Goal: Task Accomplishment & Management: Use online tool/utility

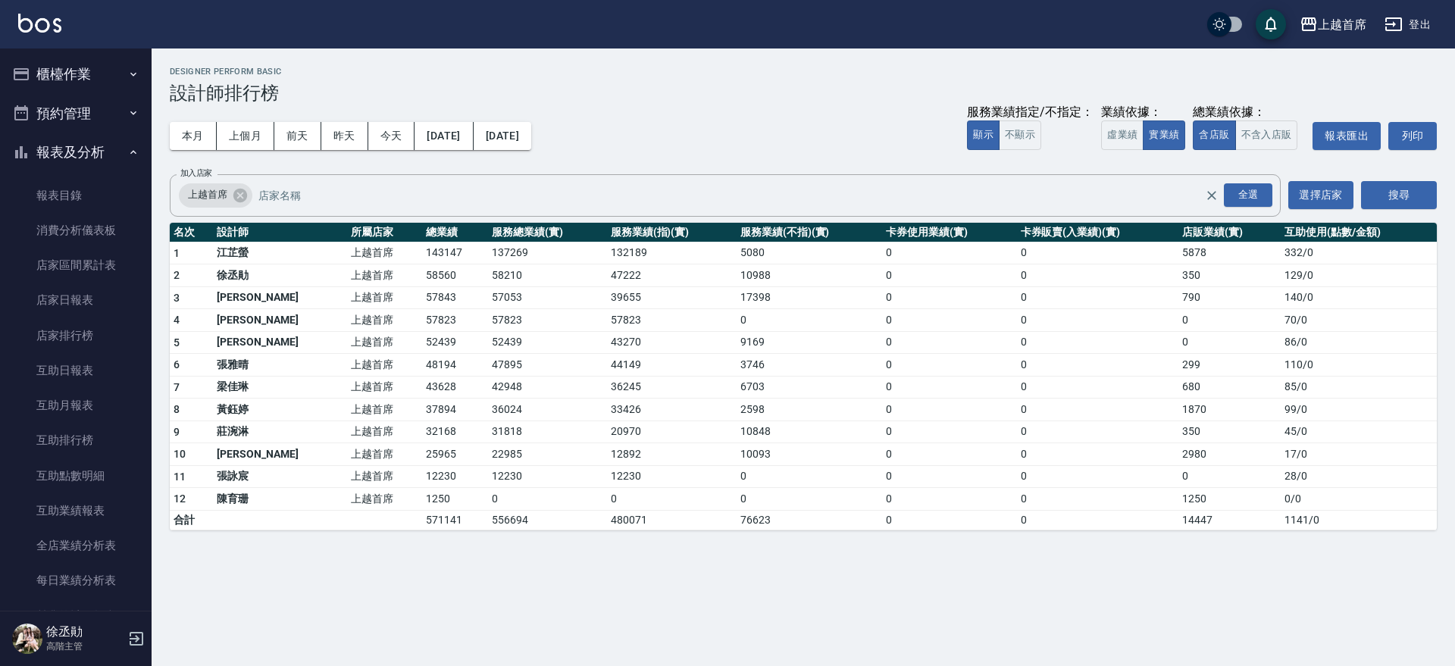
click at [86, 75] on button "櫃檯作業" at bounding box center [75, 74] width 139 height 39
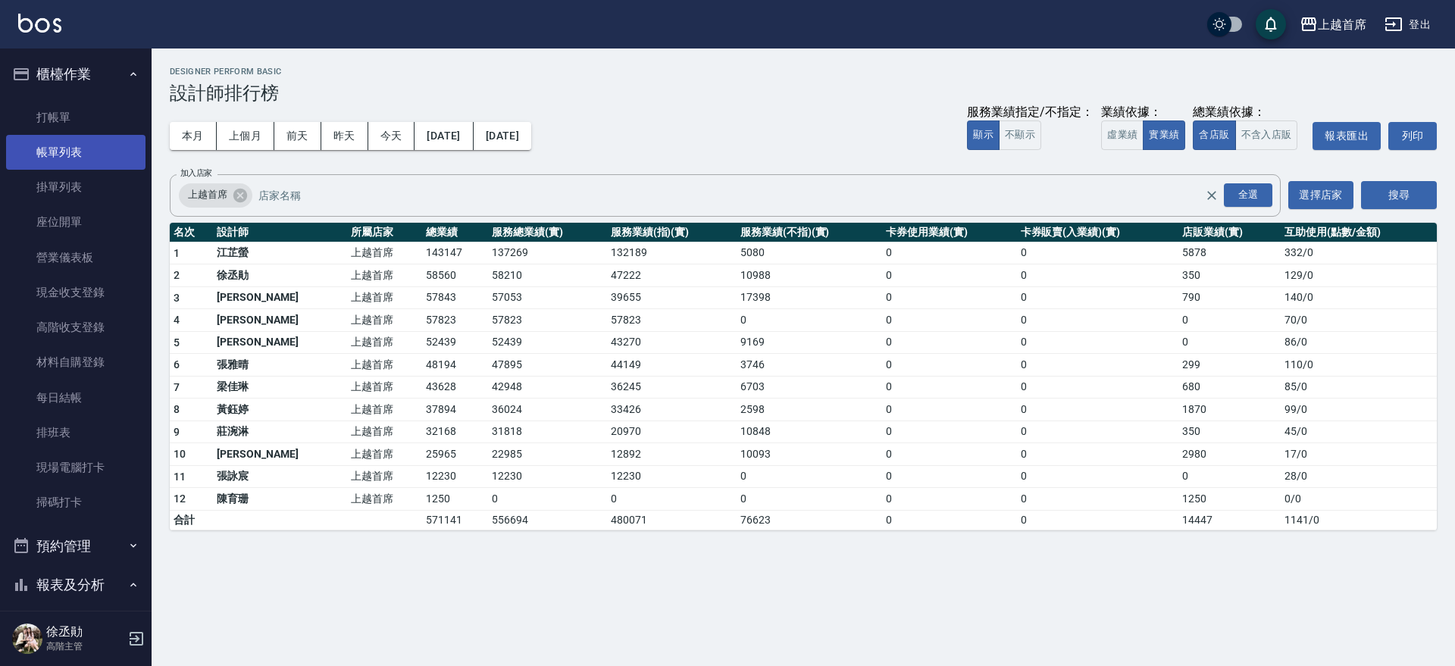
click at [80, 146] on link "帳單列表" at bounding box center [75, 152] width 139 height 35
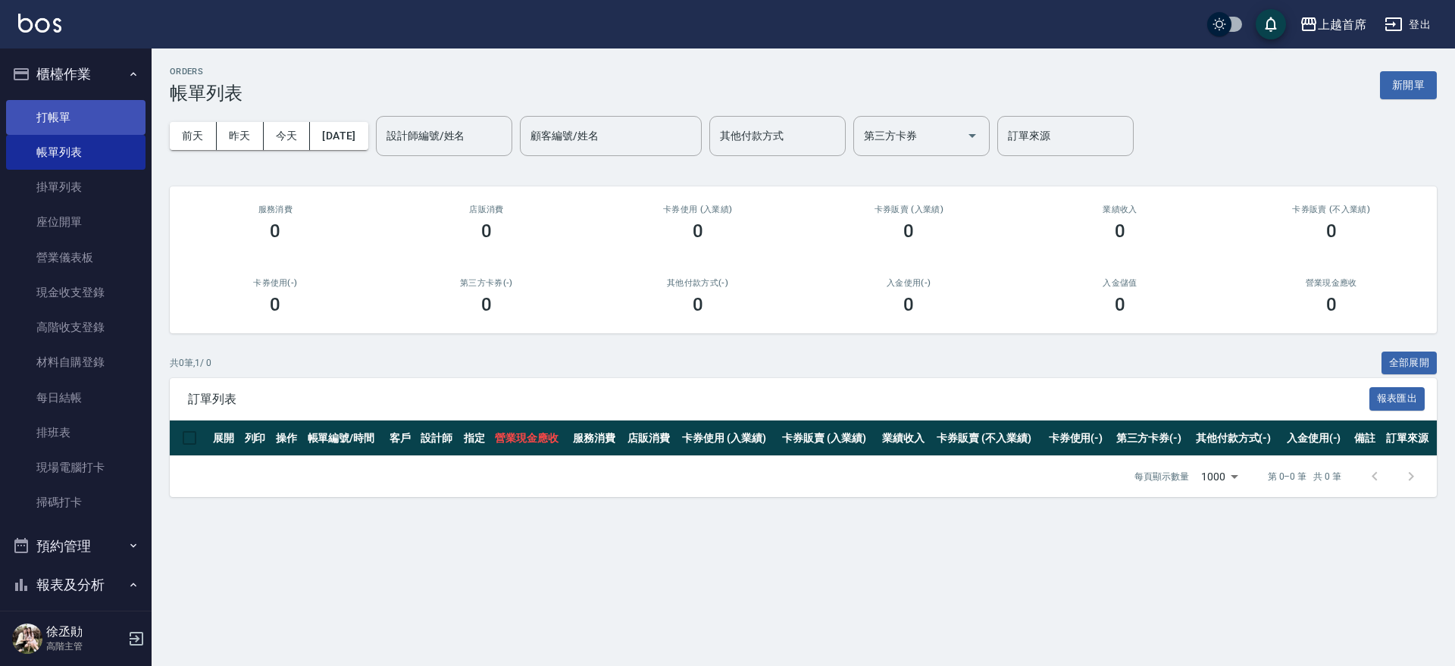
click at [85, 113] on link "打帳單" at bounding box center [75, 117] width 139 height 35
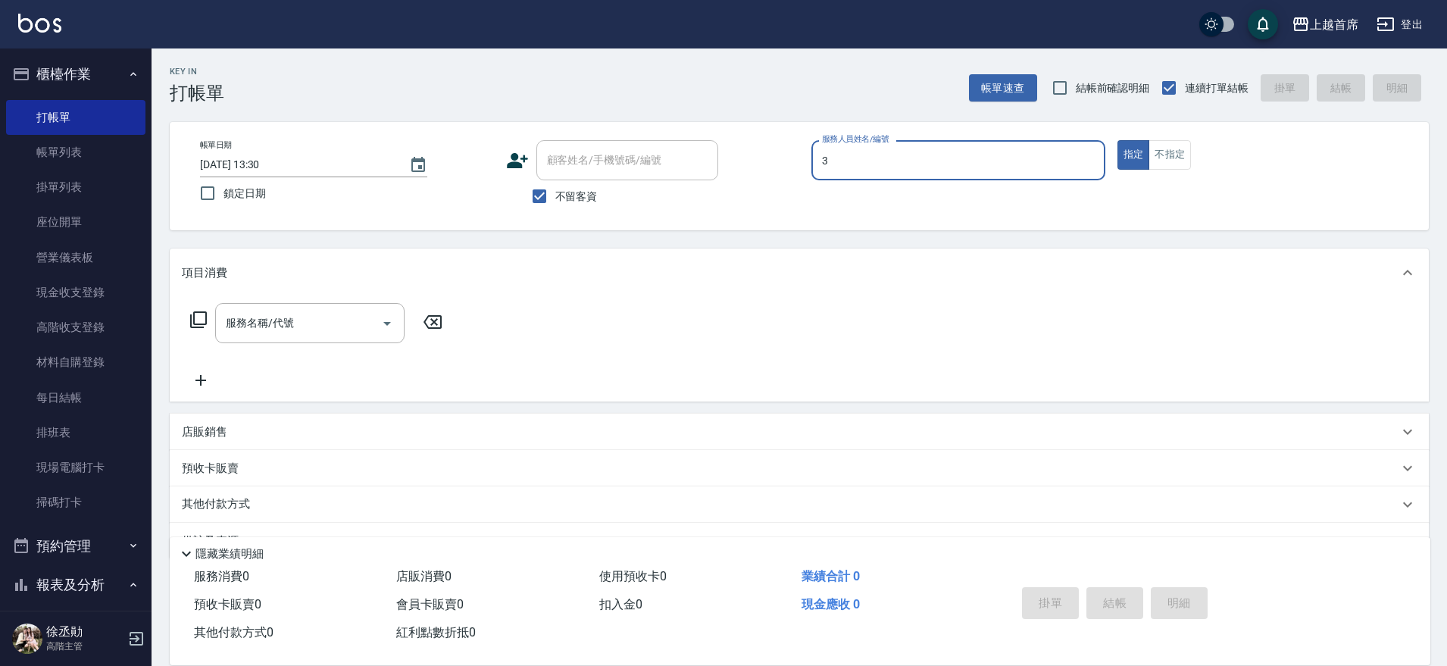
type input "[PERSON_NAME]-3"
type button "true"
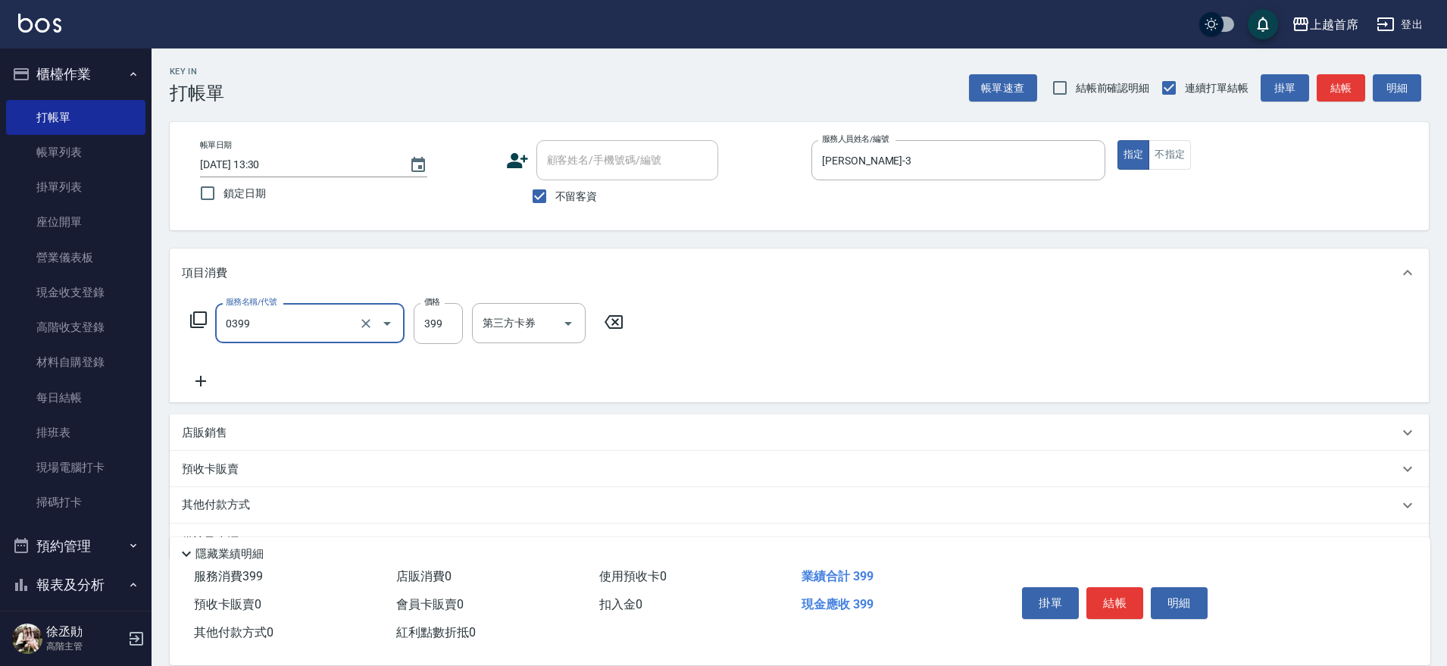
type input "海鹽洗髮(0399)"
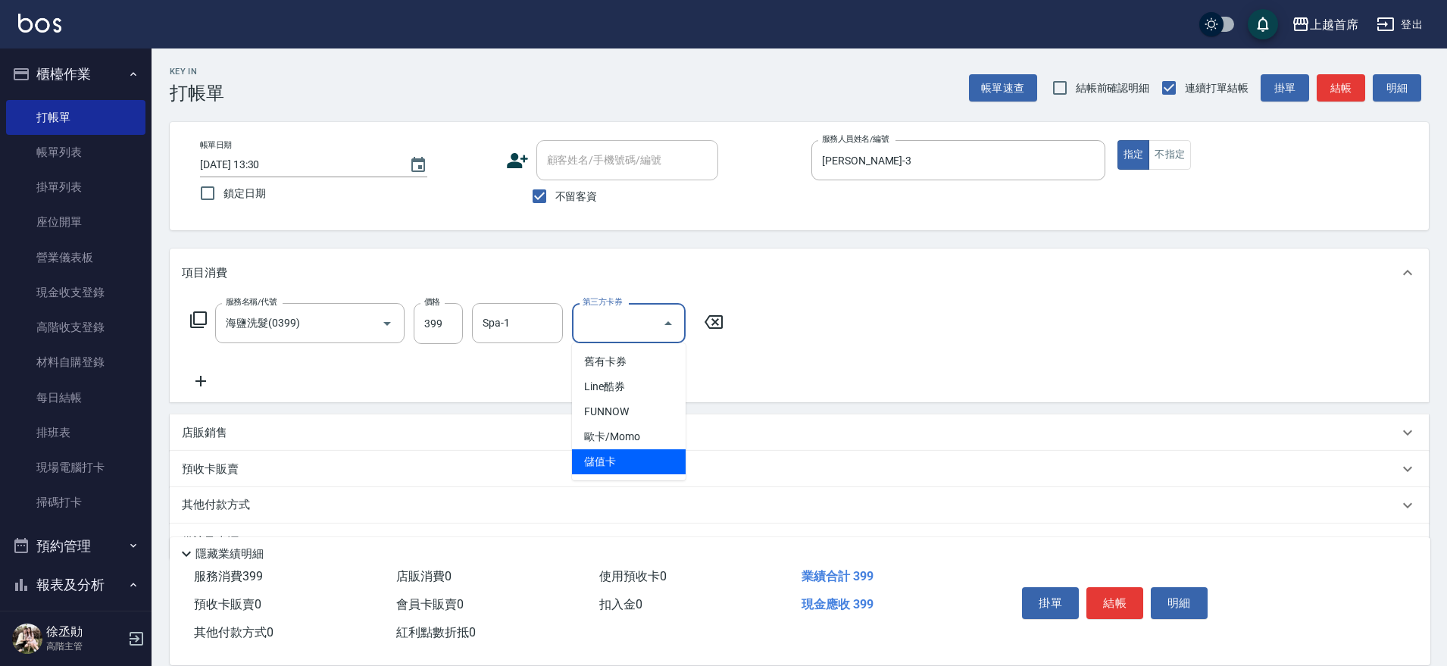
type input "儲值卡"
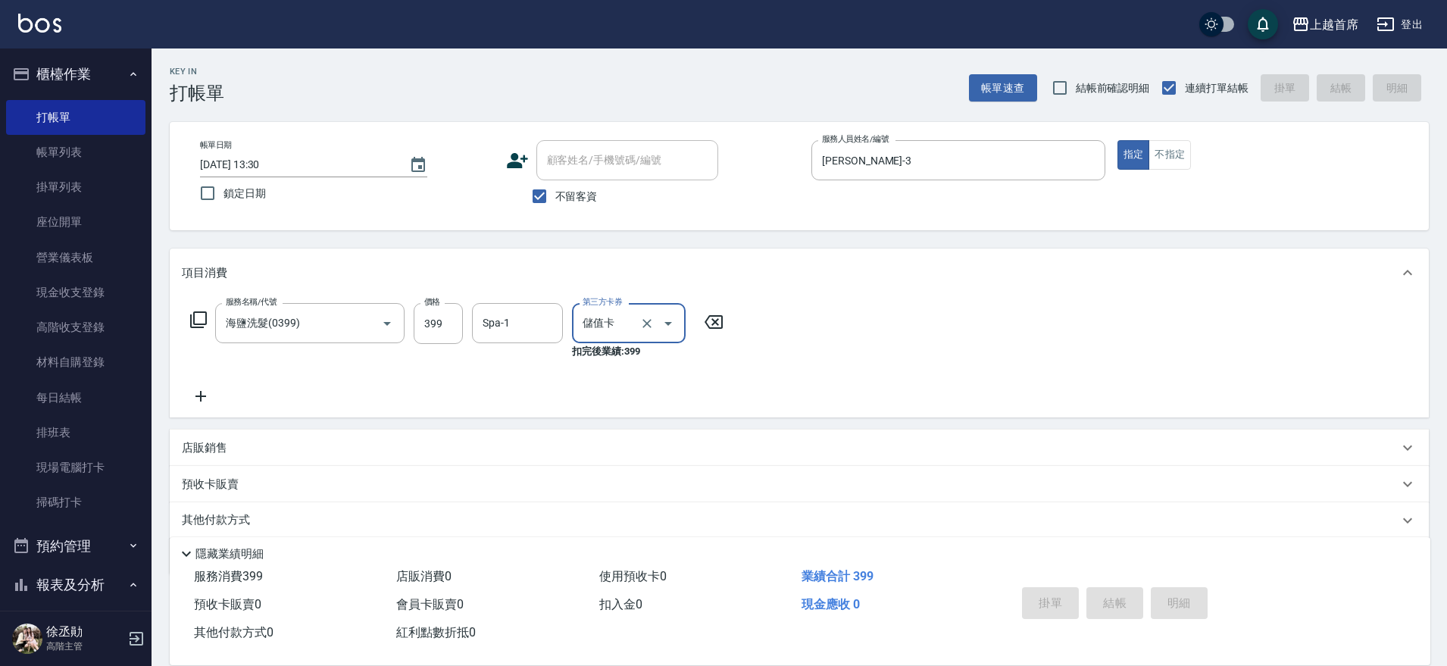
type input "[DATE] 13:32"
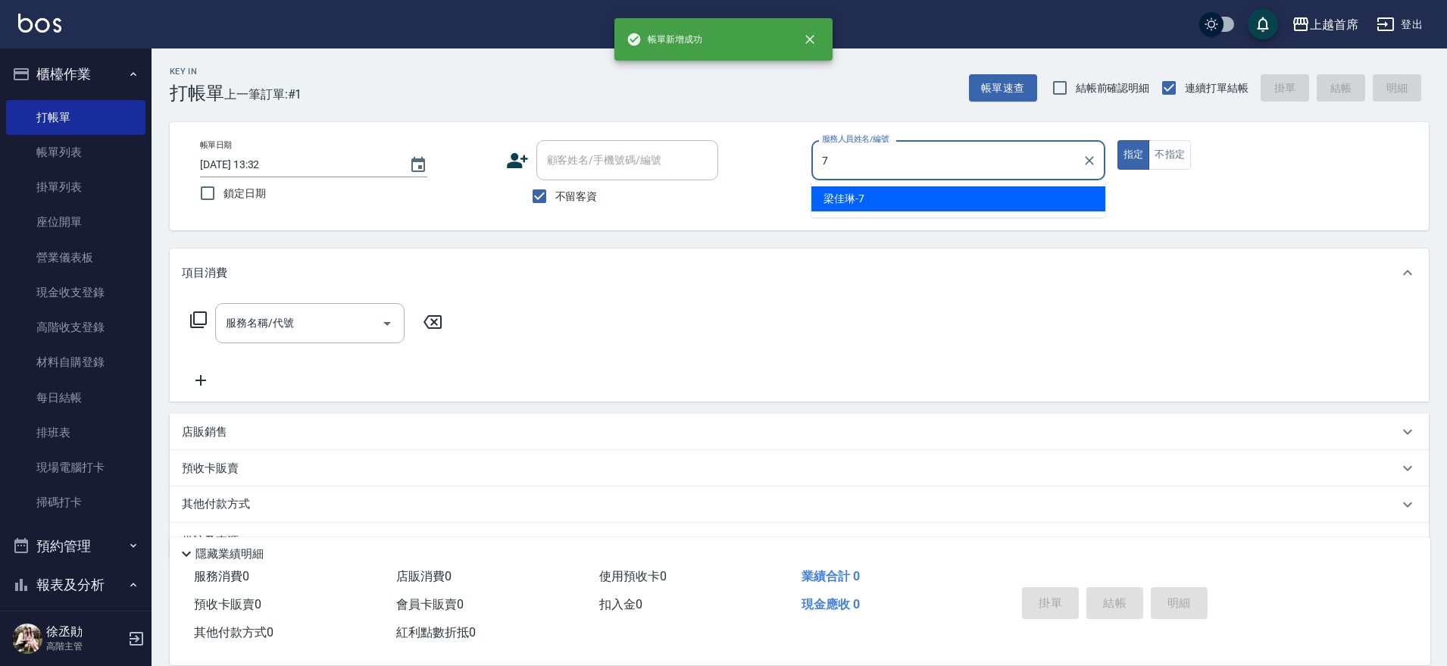
type input "[PERSON_NAME]-7"
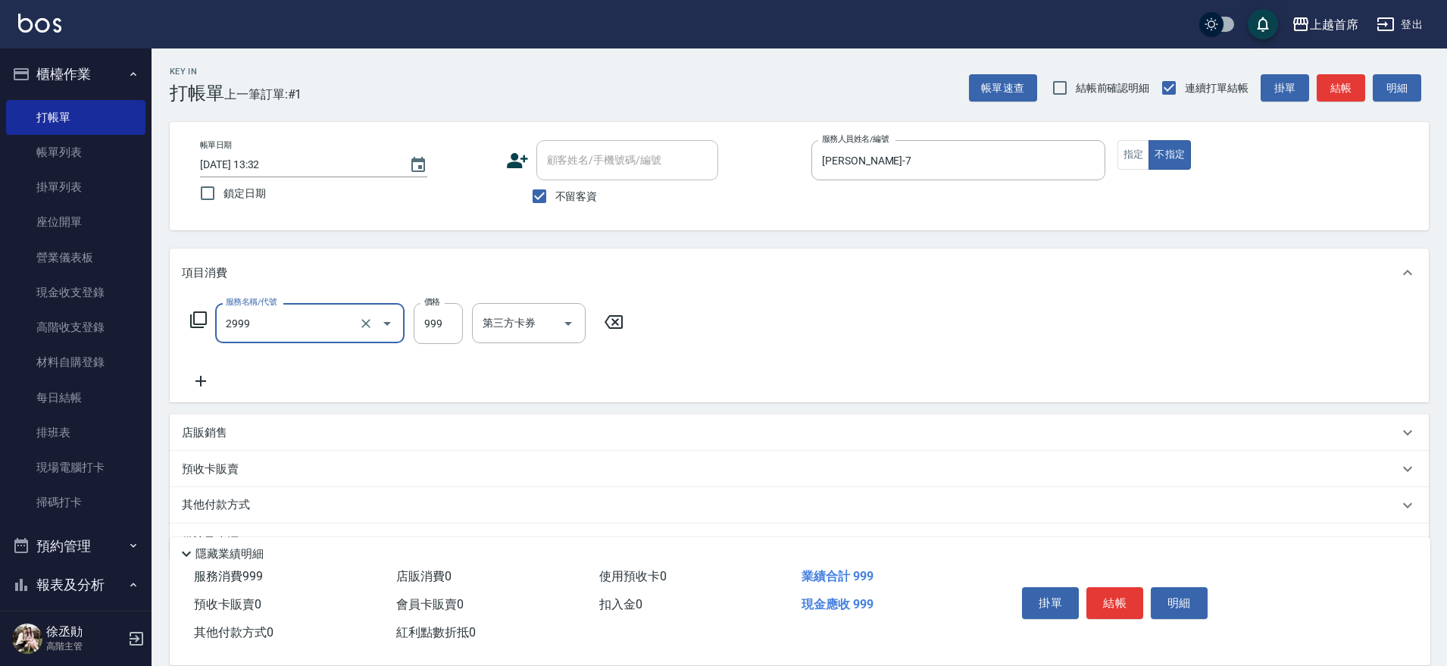
type input "spa精油洗剪套餐999(2999)"
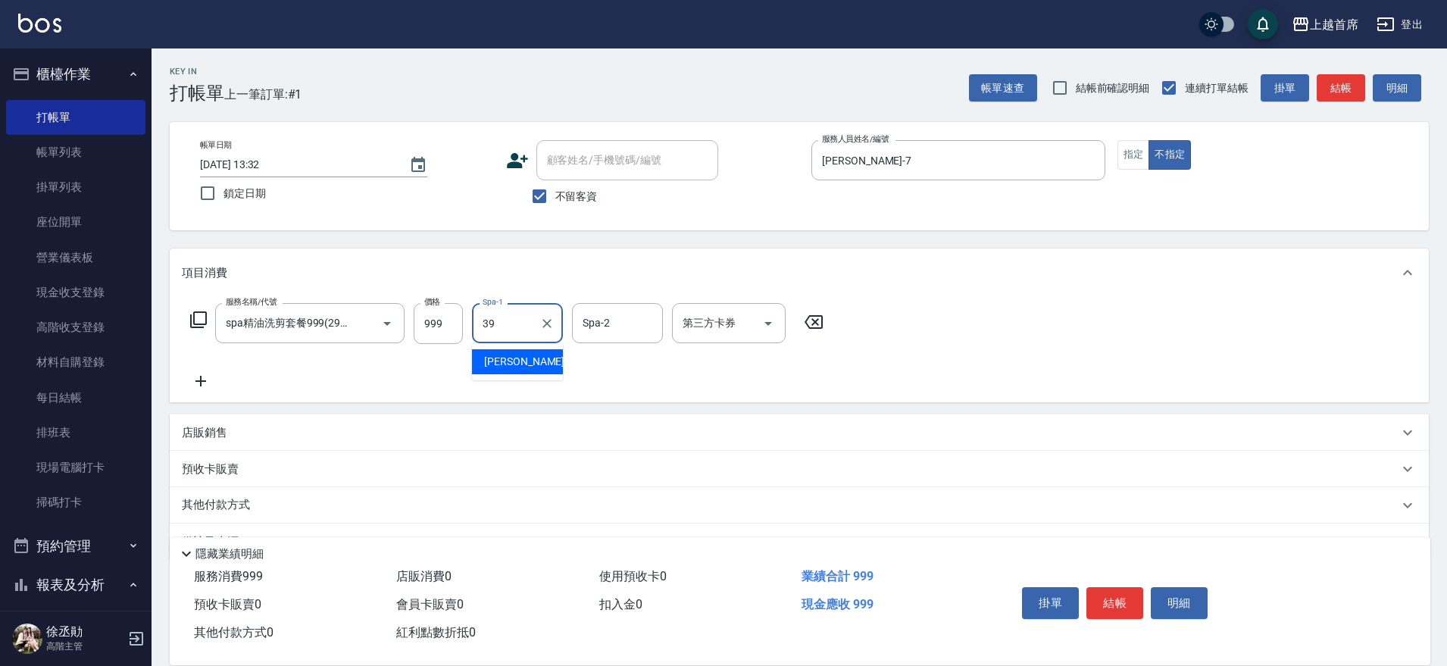
type input "[PERSON_NAME]-39"
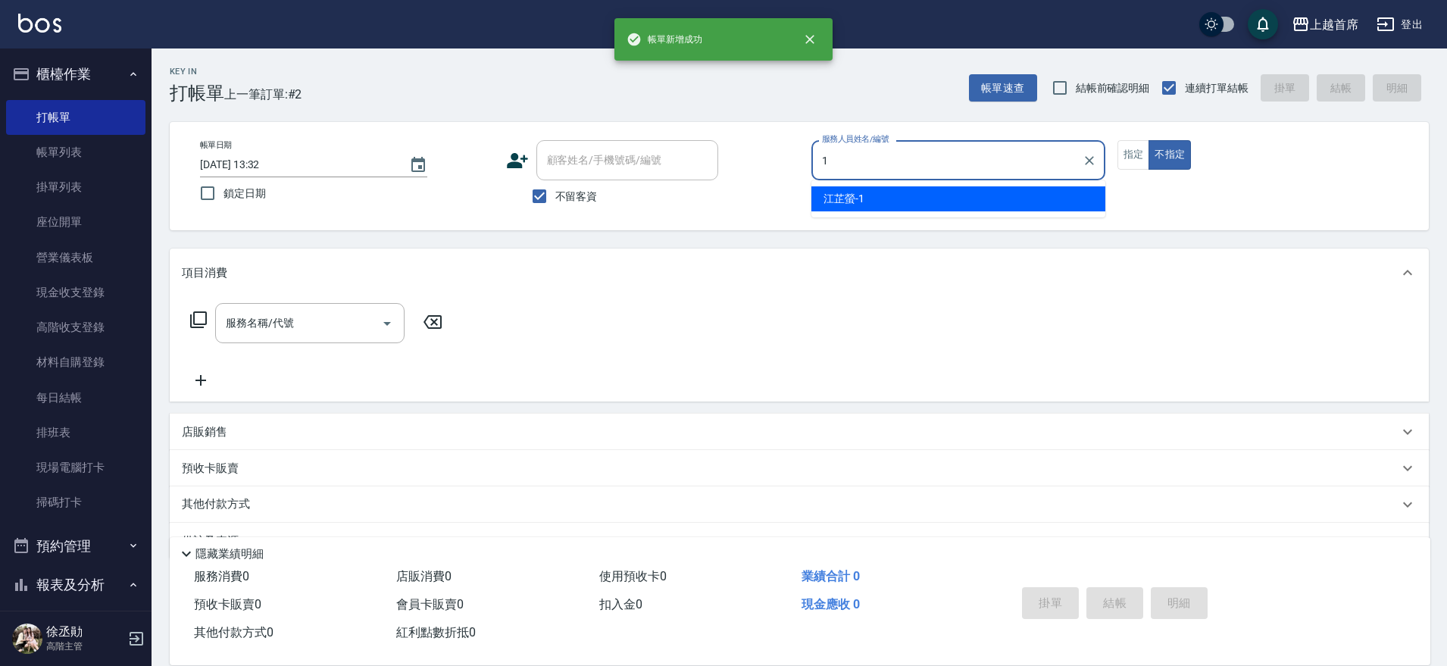
type input "[PERSON_NAME]-1"
type button "false"
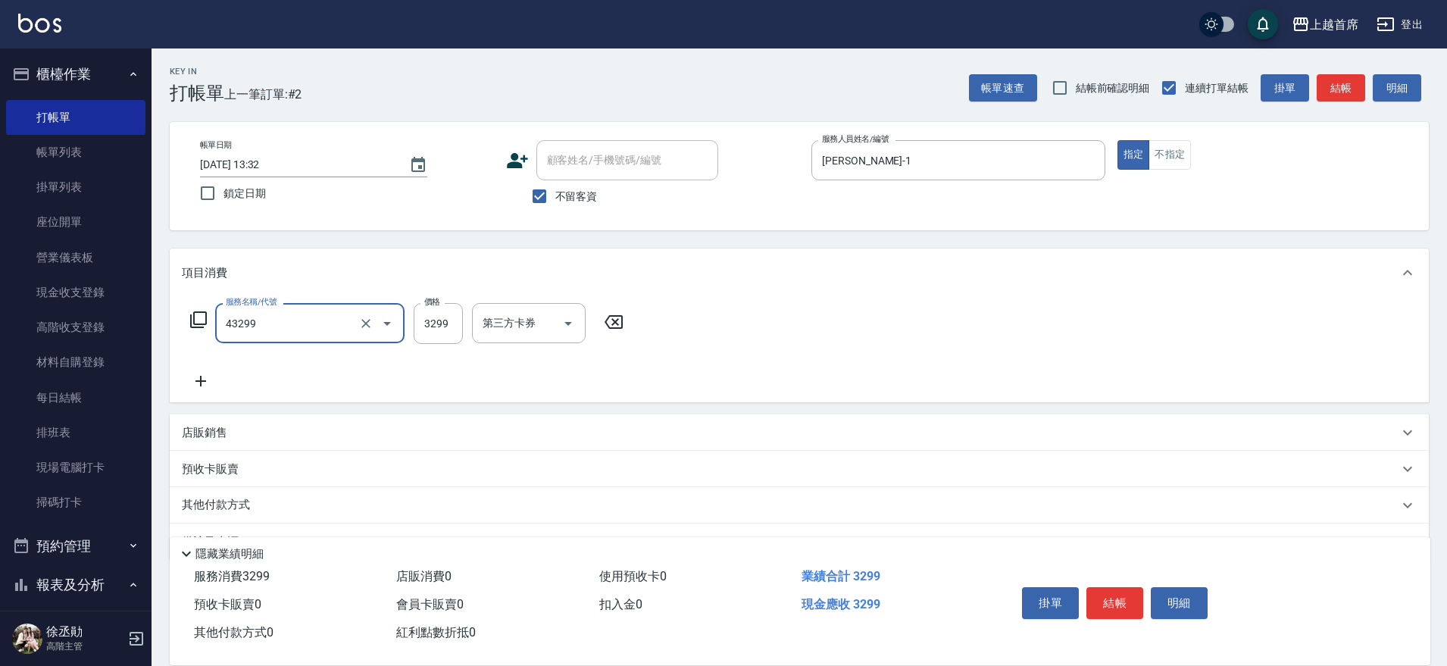
type input "染髮A餐(43299)"
type input "4000"
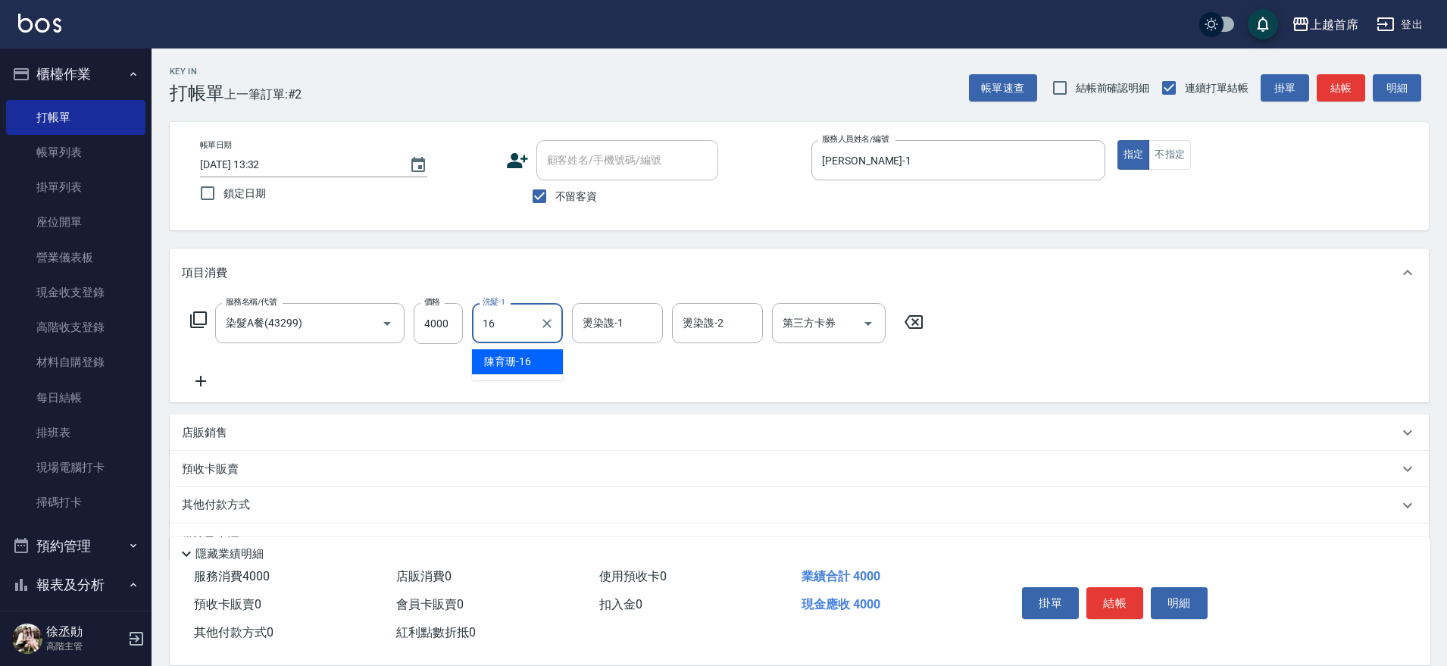
type input "[PERSON_NAME]-16"
click at [372, 320] on icon "Clear" at bounding box center [365, 323] width 15 height 15
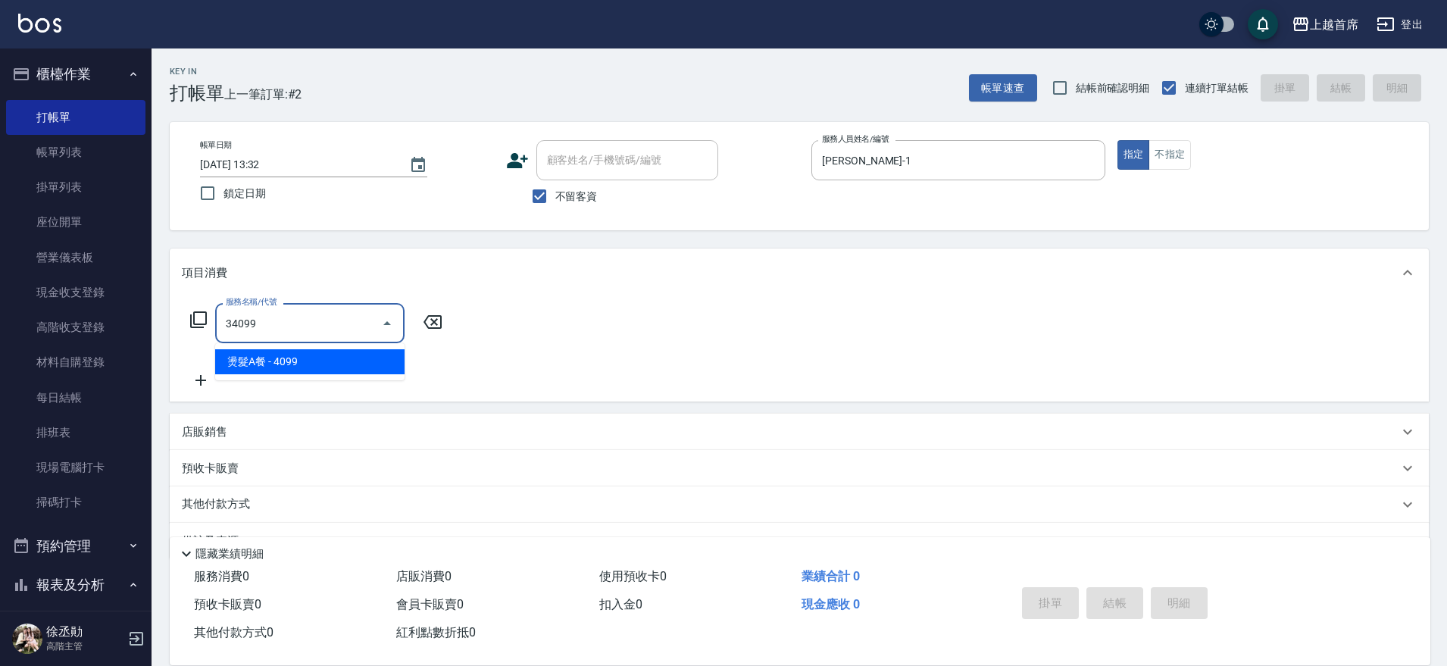
type input "燙髮A餐(34099)"
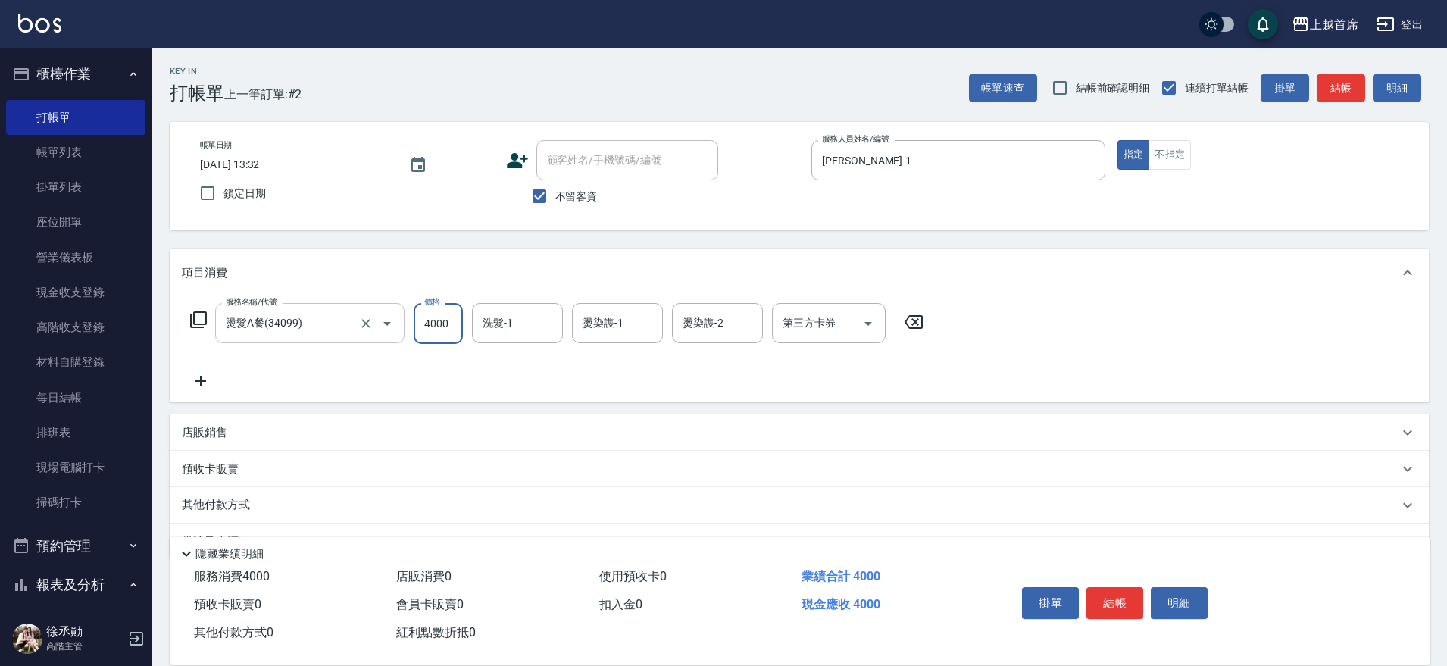
type input "4000"
type input "[PERSON_NAME]-16"
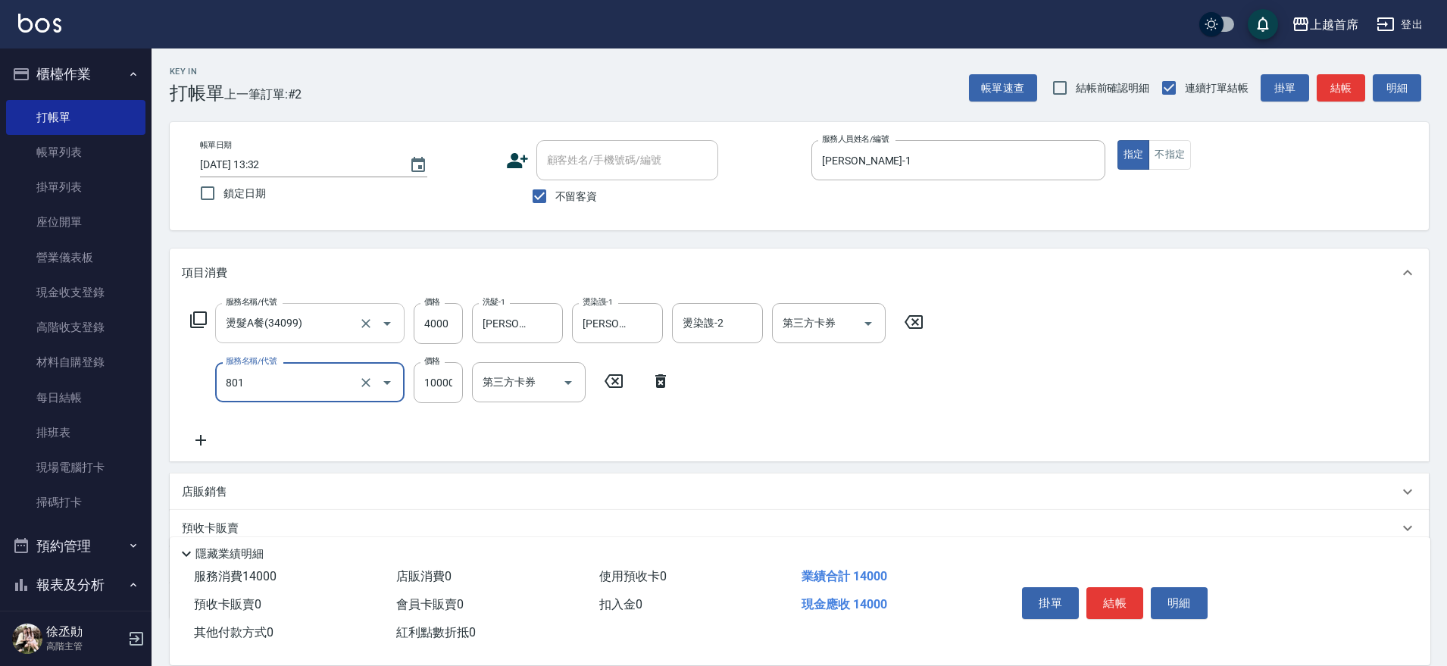
type input "入金10000(801)"
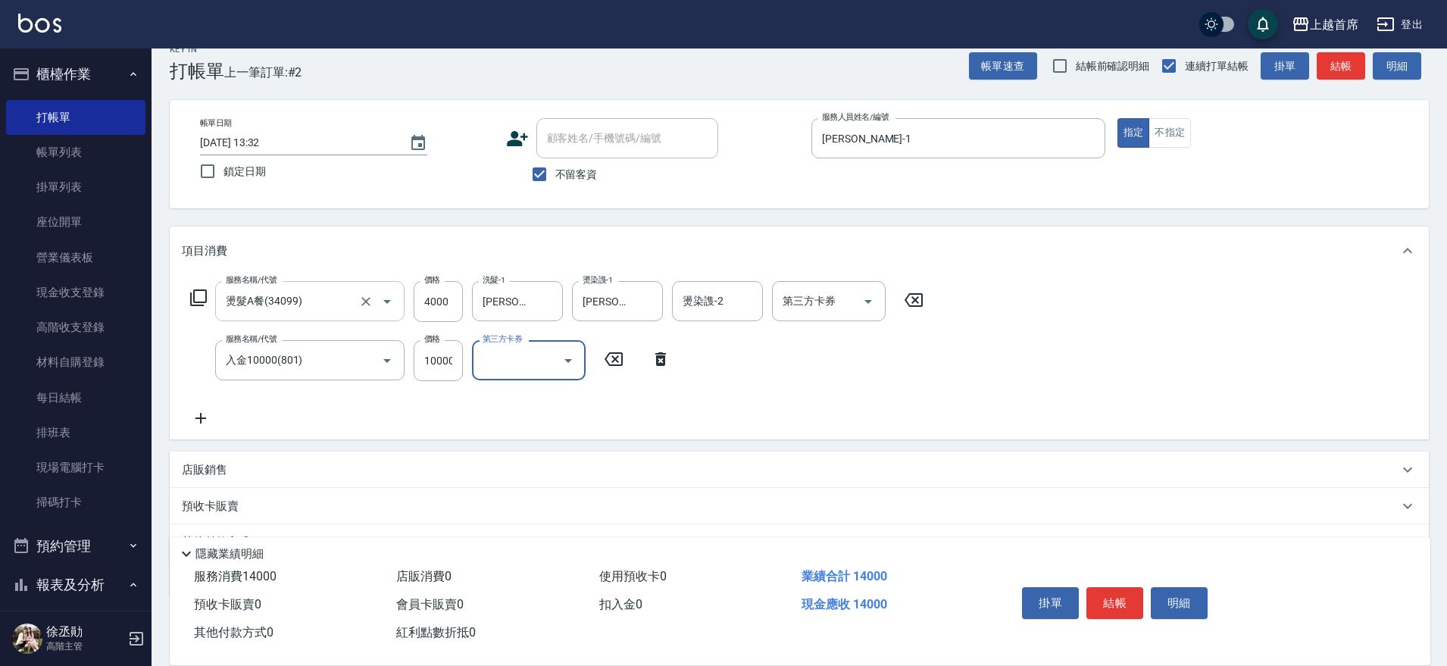
scroll to position [4, 0]
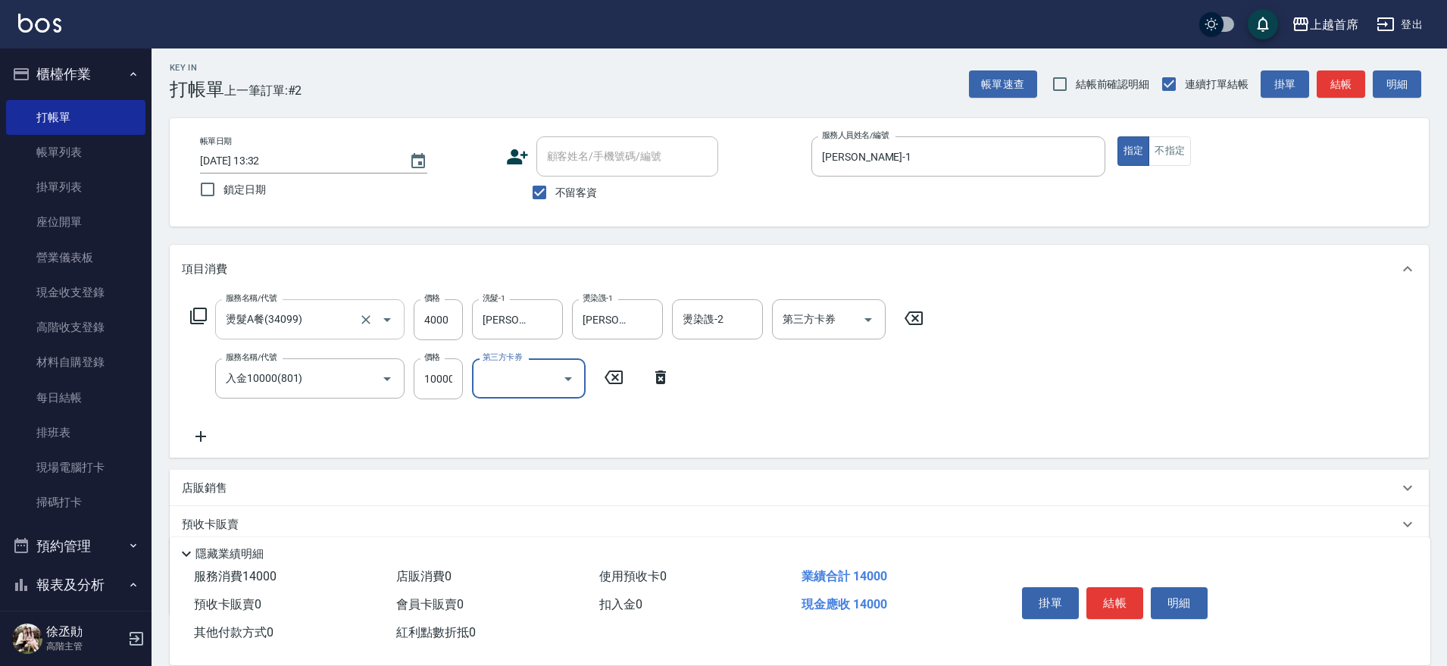
click at [292, 489] on div "店販銷售" at bounding box center [790, 488] width 1217 height 16
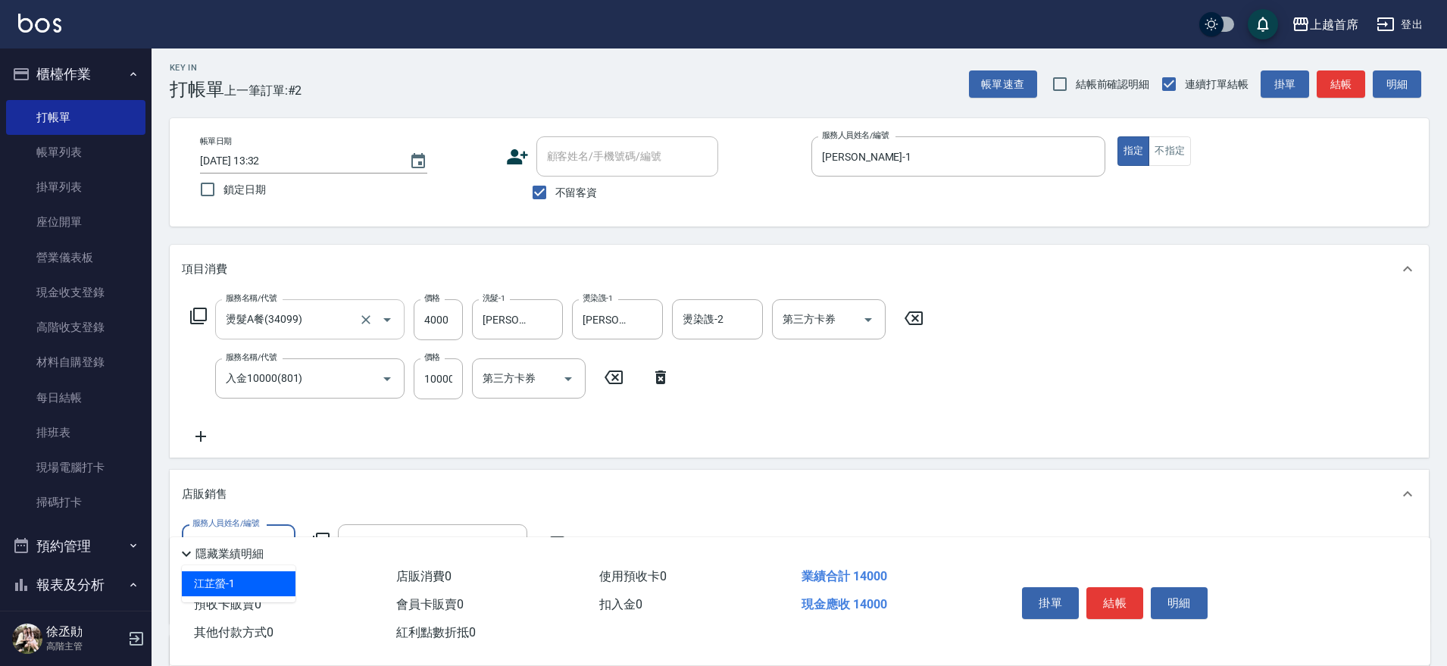
type input "[PERSON_NAME]-1"
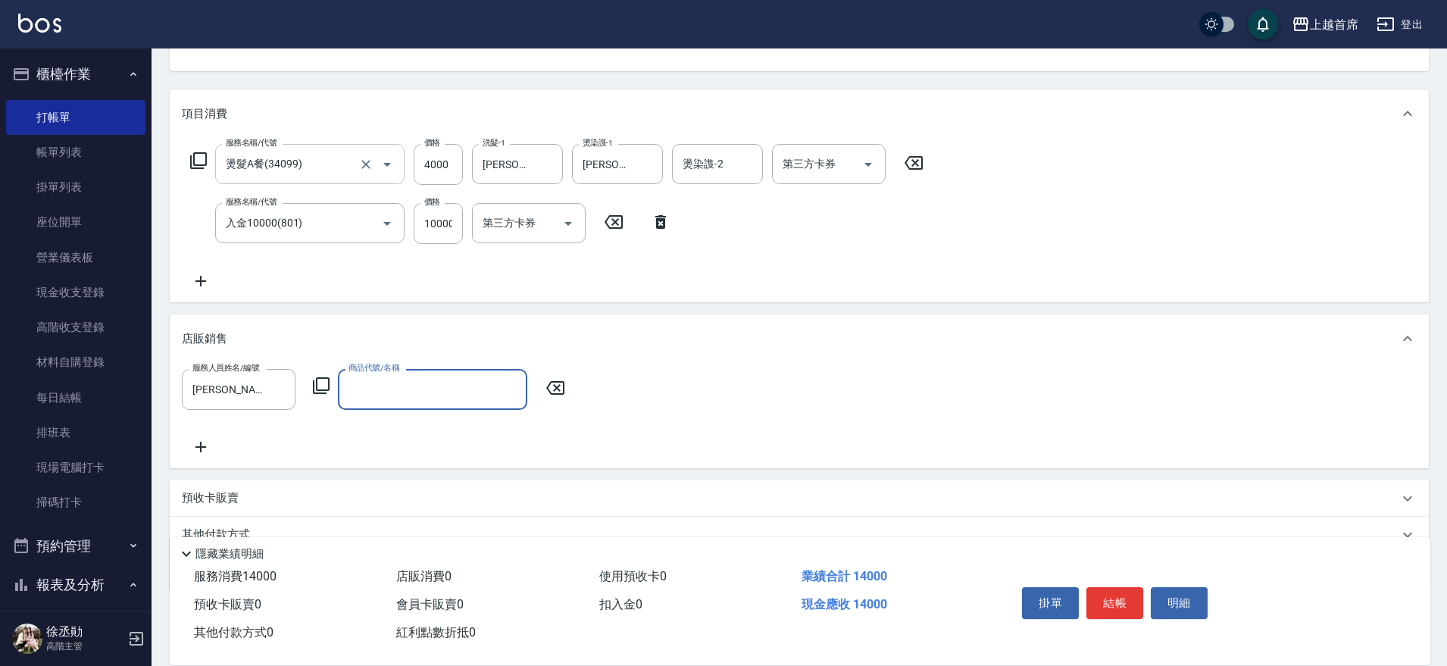
scroll to position [189, 0]
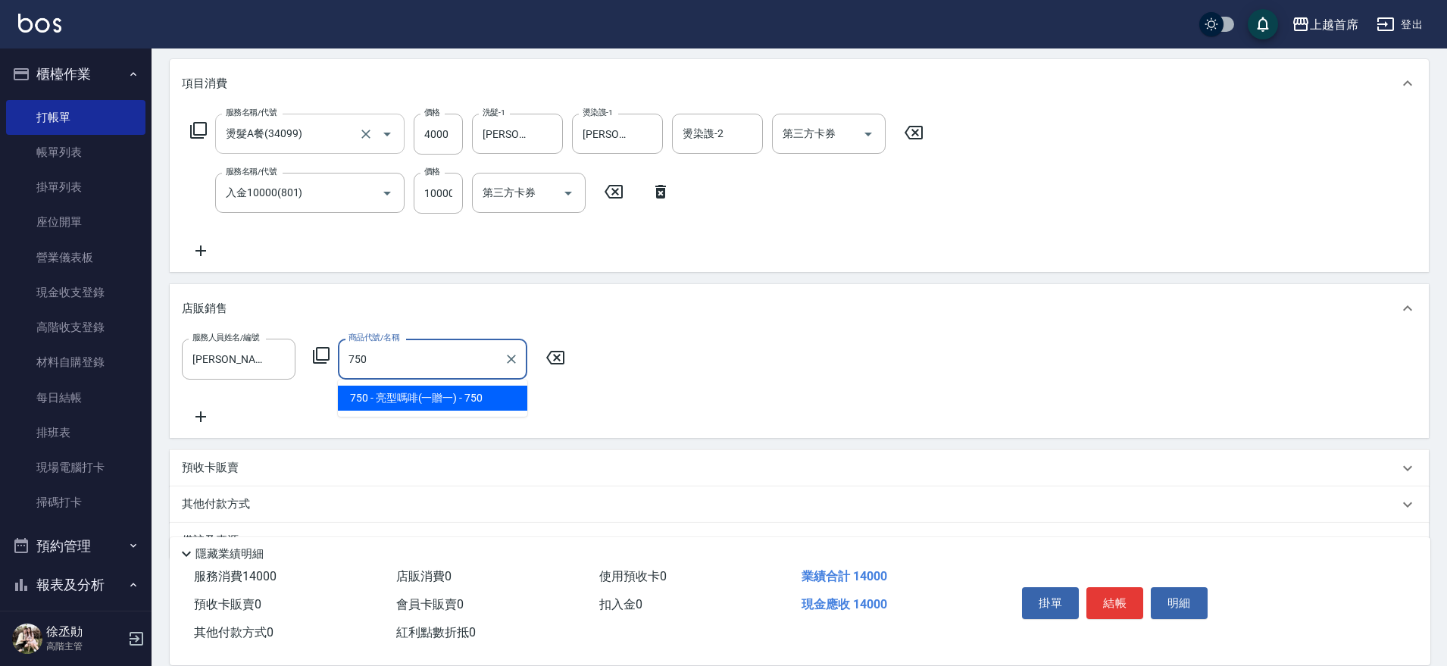
type input "亮型嗎啡(一贈一)"
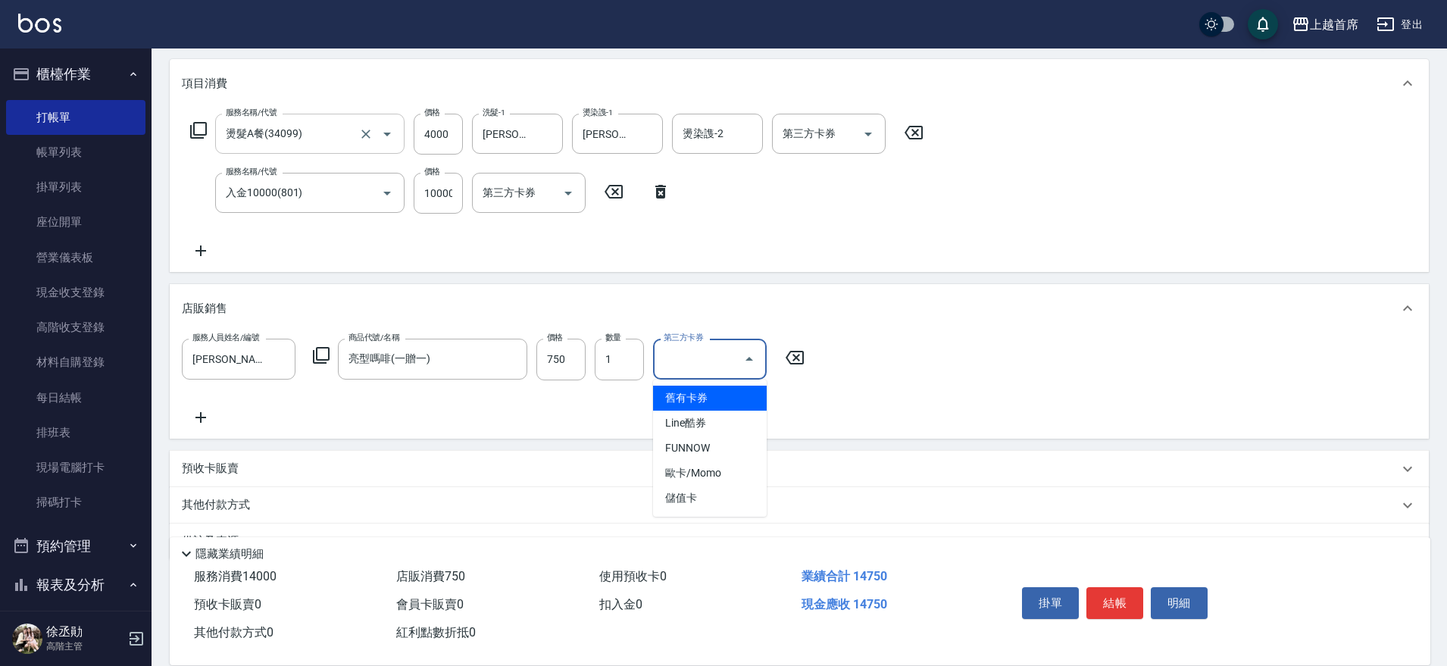
click at [706, 349] on div "第三方卡券 第三方卡券" at bounding box center [710, 359] width 114 height 40
click at [678, 496] on span "儲值卡" at bounding box center [710, 498] width 114 height 25
type input "儲值卡"
click at [814, 134] on div "第三方卡券 第三方卡券" at bounding box center [829, 134] width 114 height 40
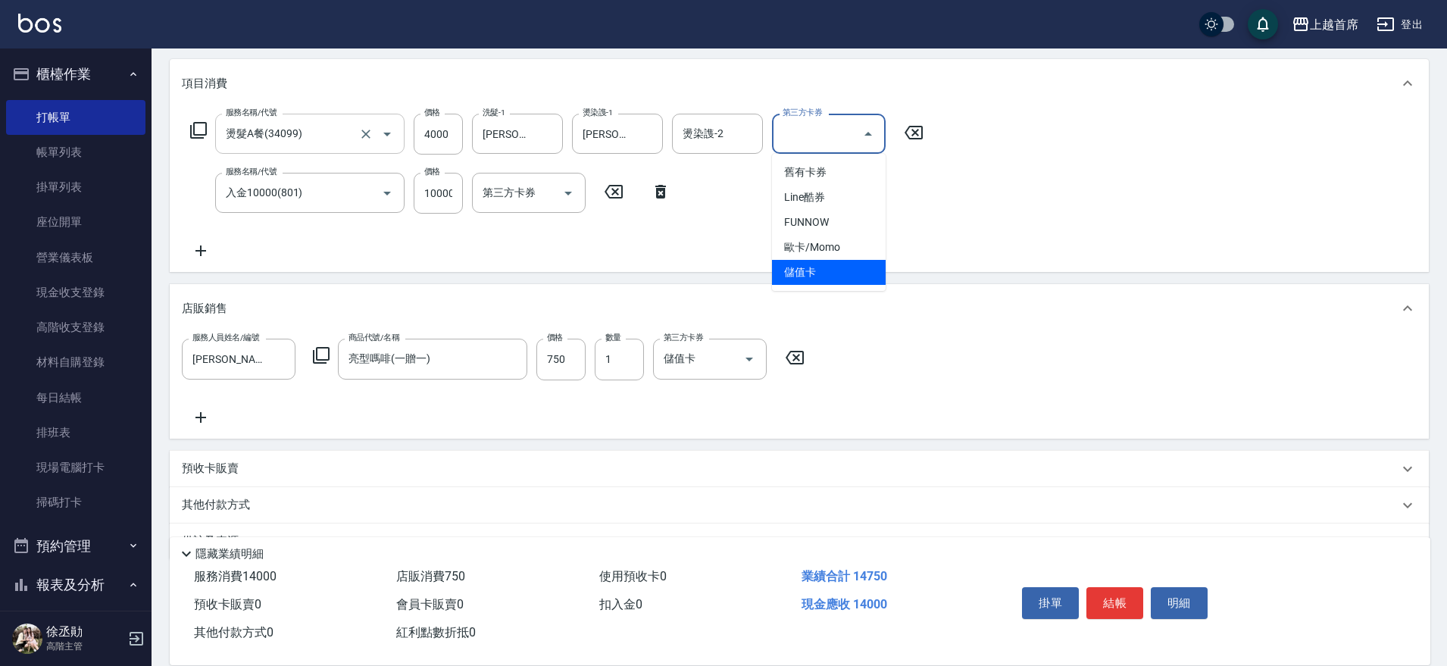
click at [779, 267] on span "儲值卡" at bounding box center [829, 272] width 114 height 25
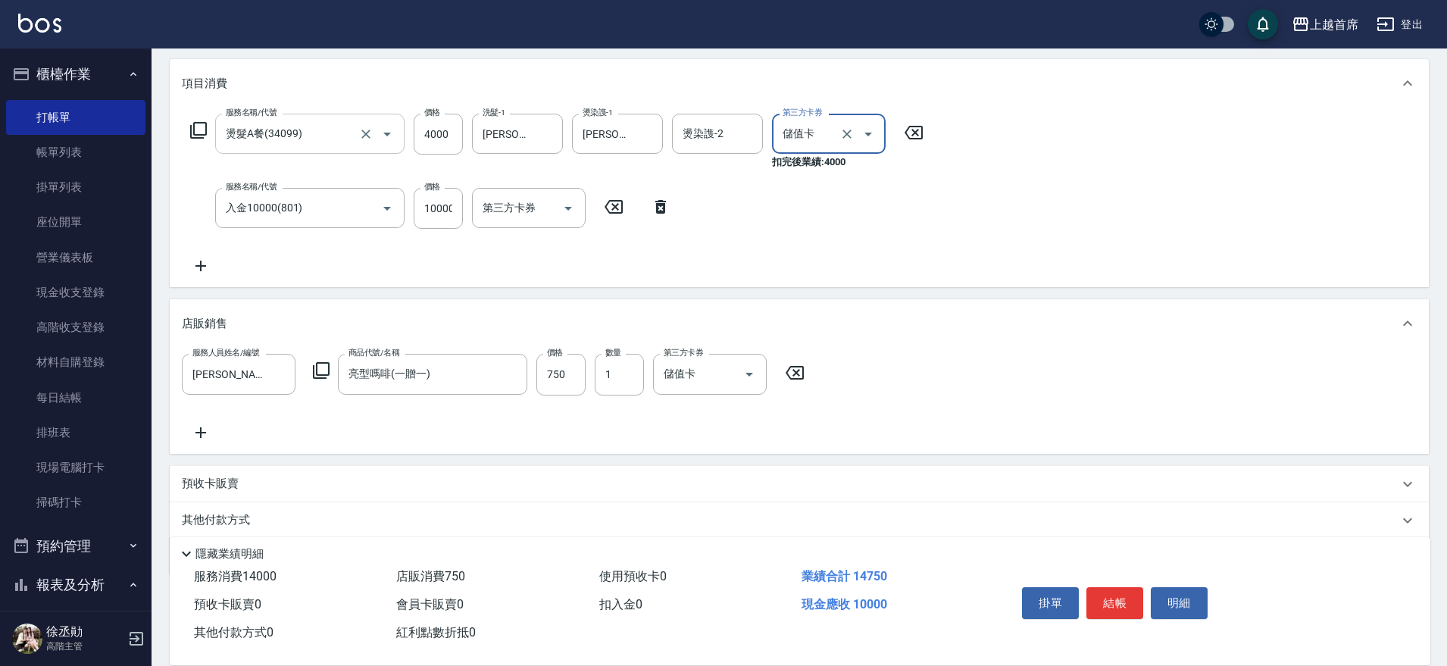
type input "儲值卡"
click at [1105, 594] on button "結帳" at bounding box center [1115, 603] width 57 height 32
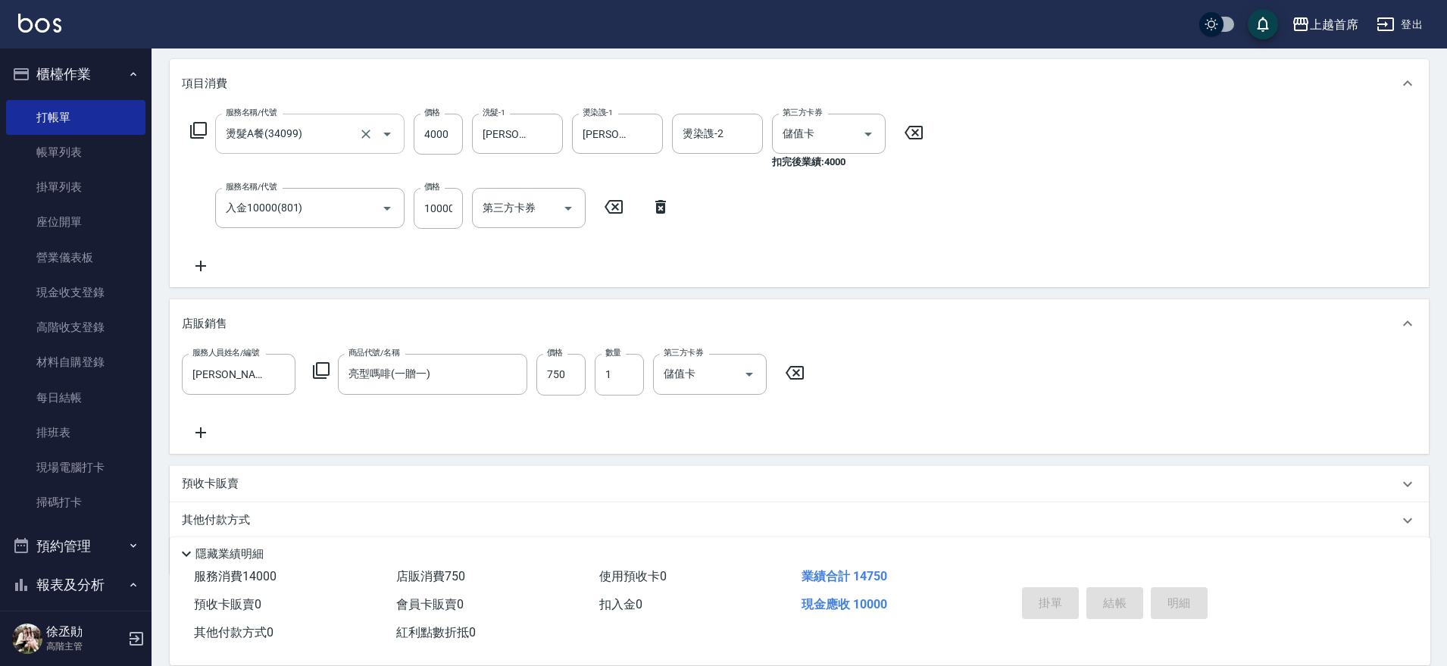
type input "[DATE] 13:33"
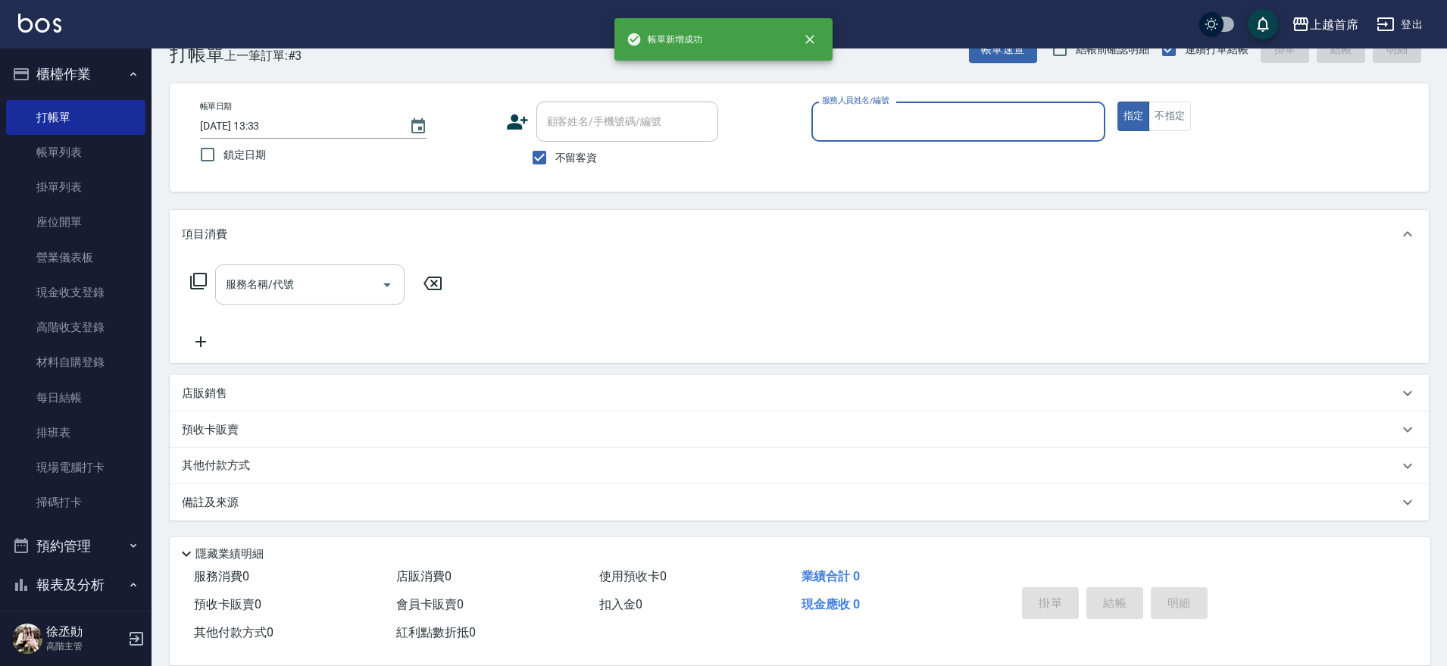
scroll to position [39, 0]
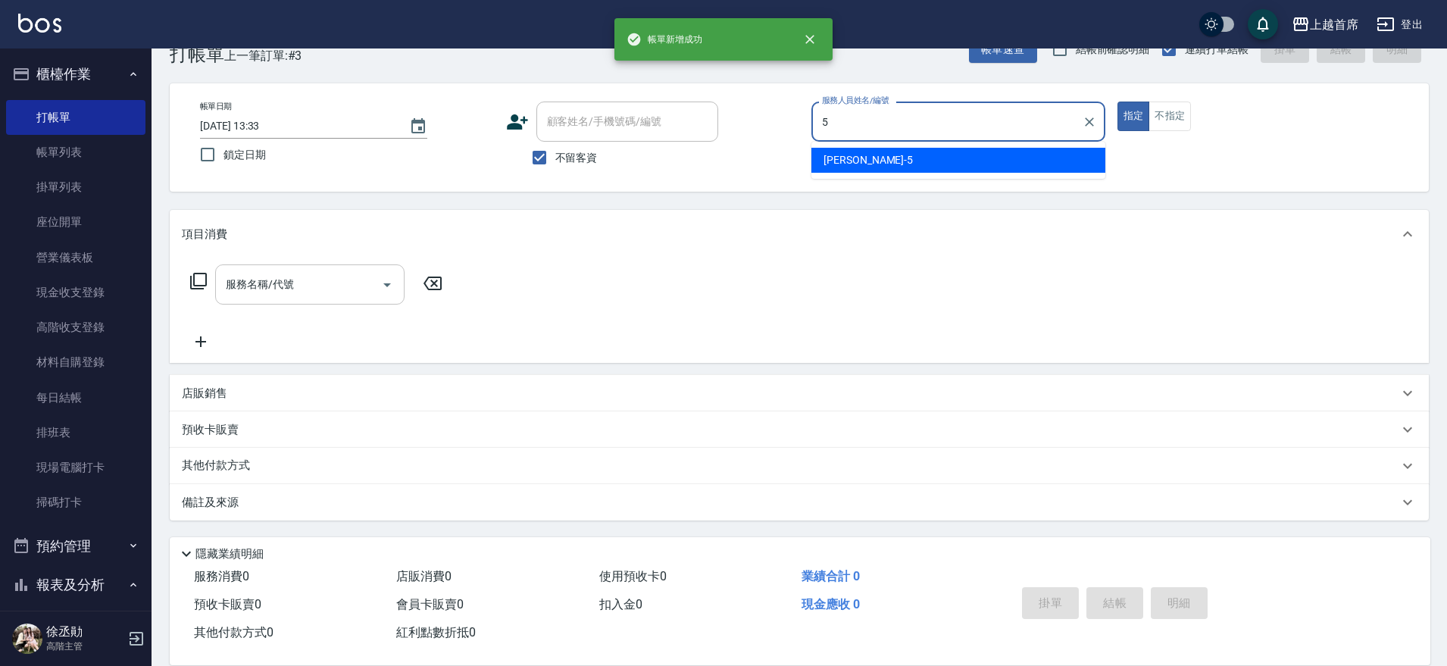
type input "[PERSON_NAME]-5"
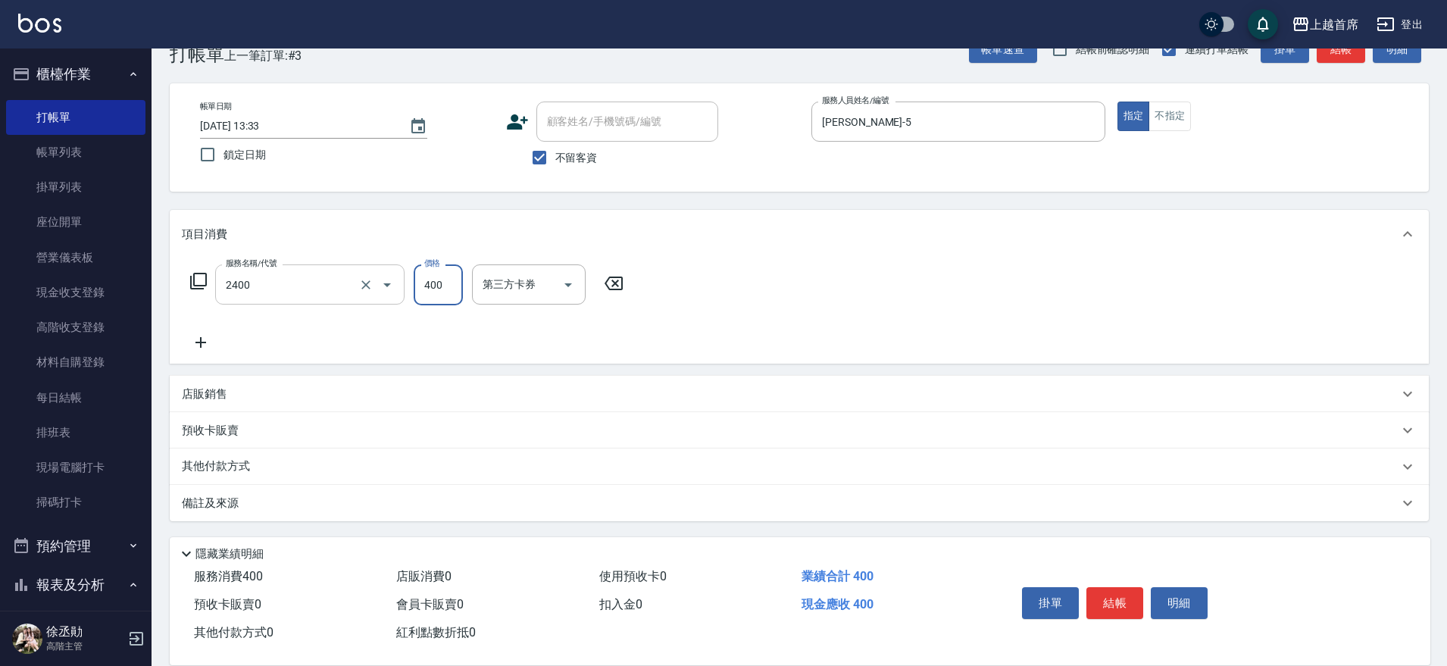
type input "指定一般洗剪400(2400)"
type input "[PERSON_NAME]-77"
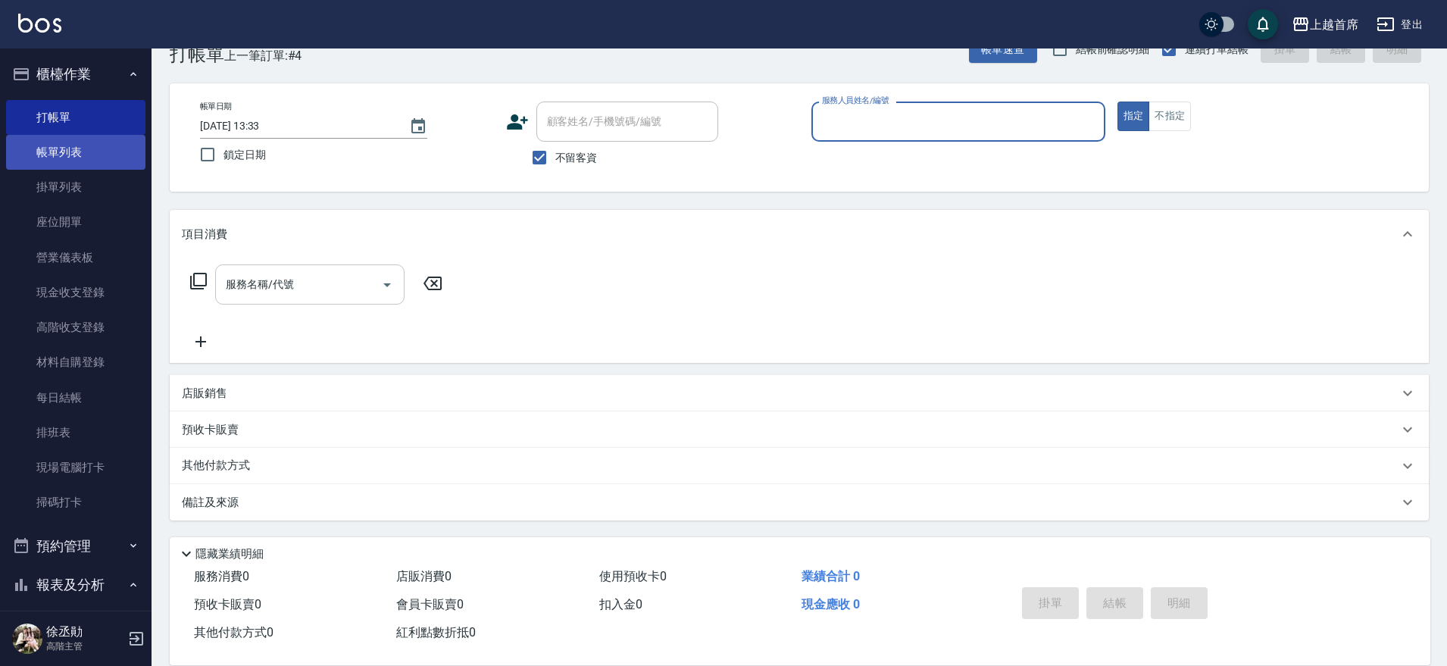
click at [56, 163] on link "帳單列表" at bounding box center [75, 152] width 139 height 35
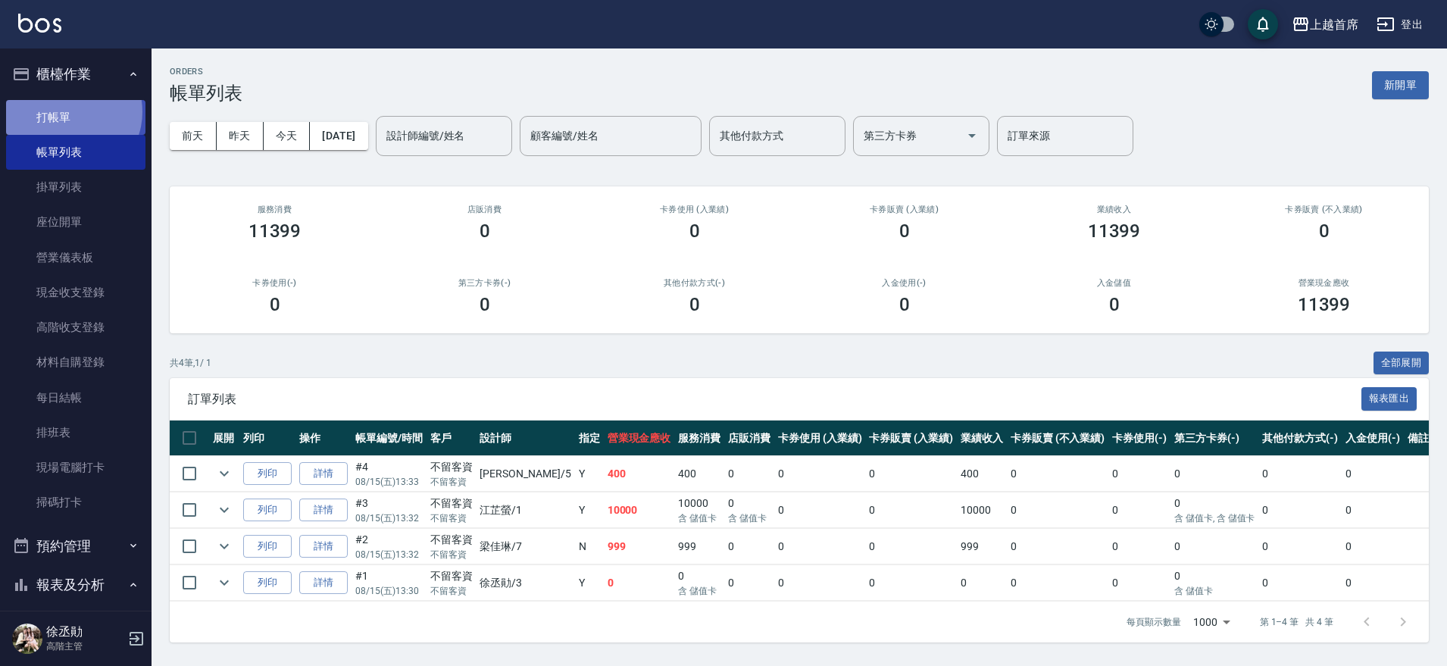
click at [68, 110] on link "打帳單" at bounding box center [75, 117] width 139 height 35
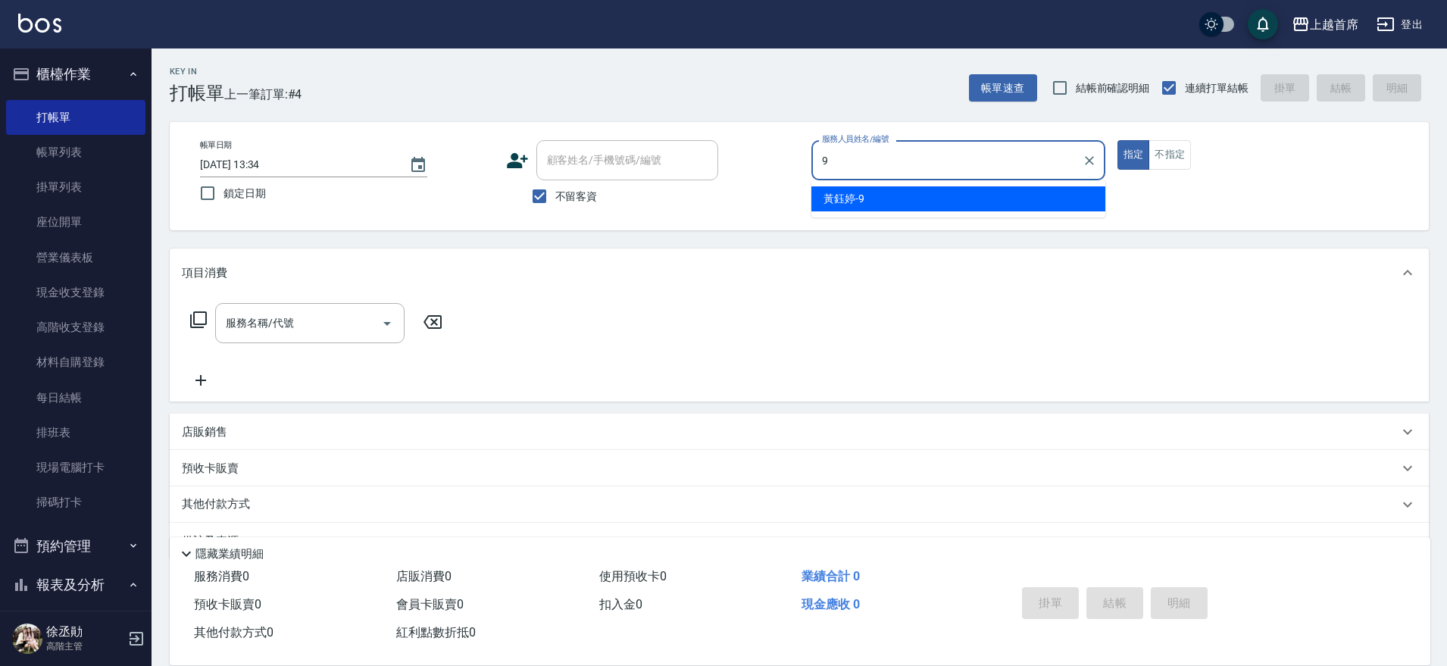
type input "[PERSON_NAME]-9"
type button "true"
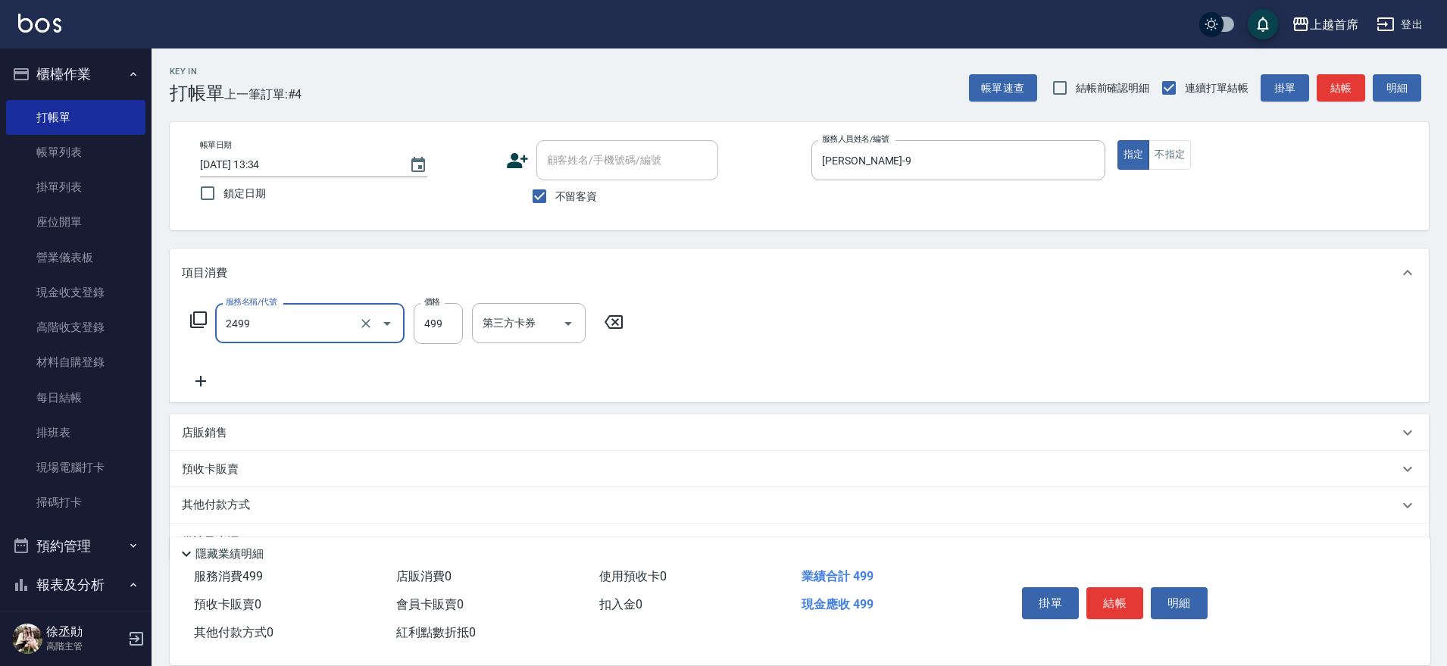
type input "499海鹽洗剪套餐(2499)"
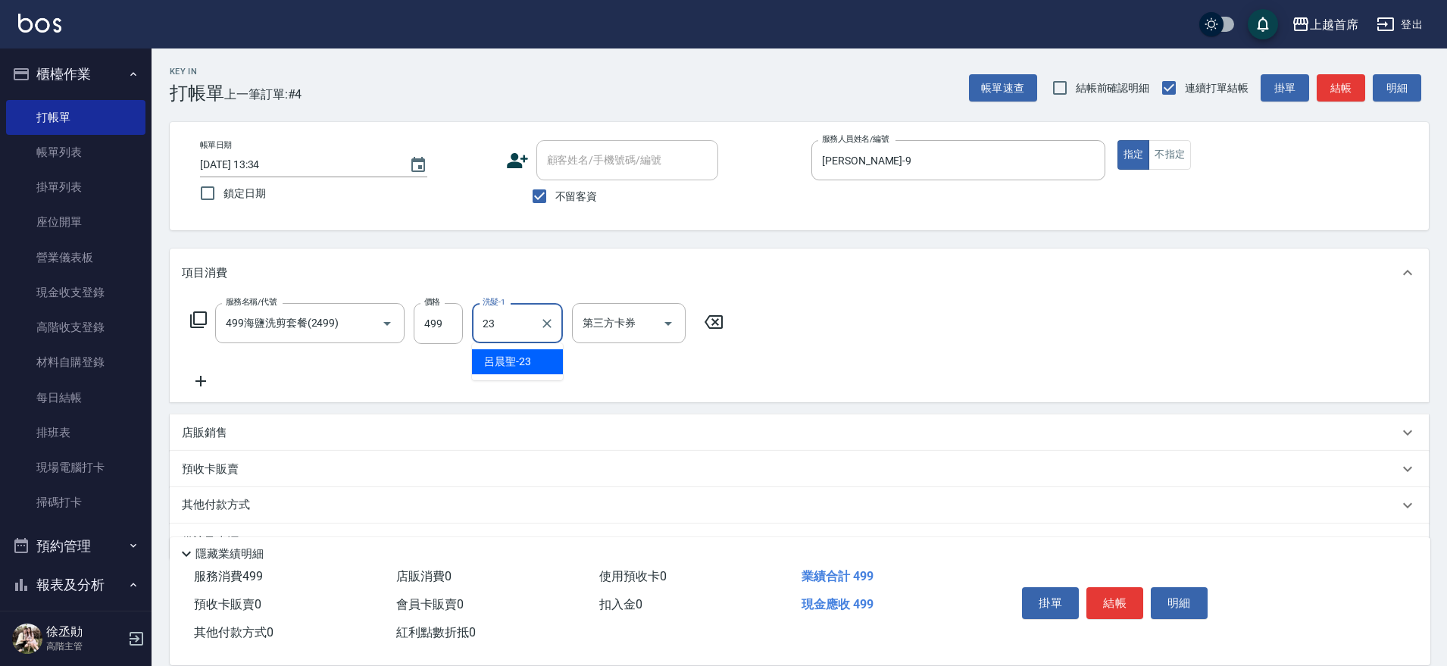
type input "[PERSON_NAME]-23"
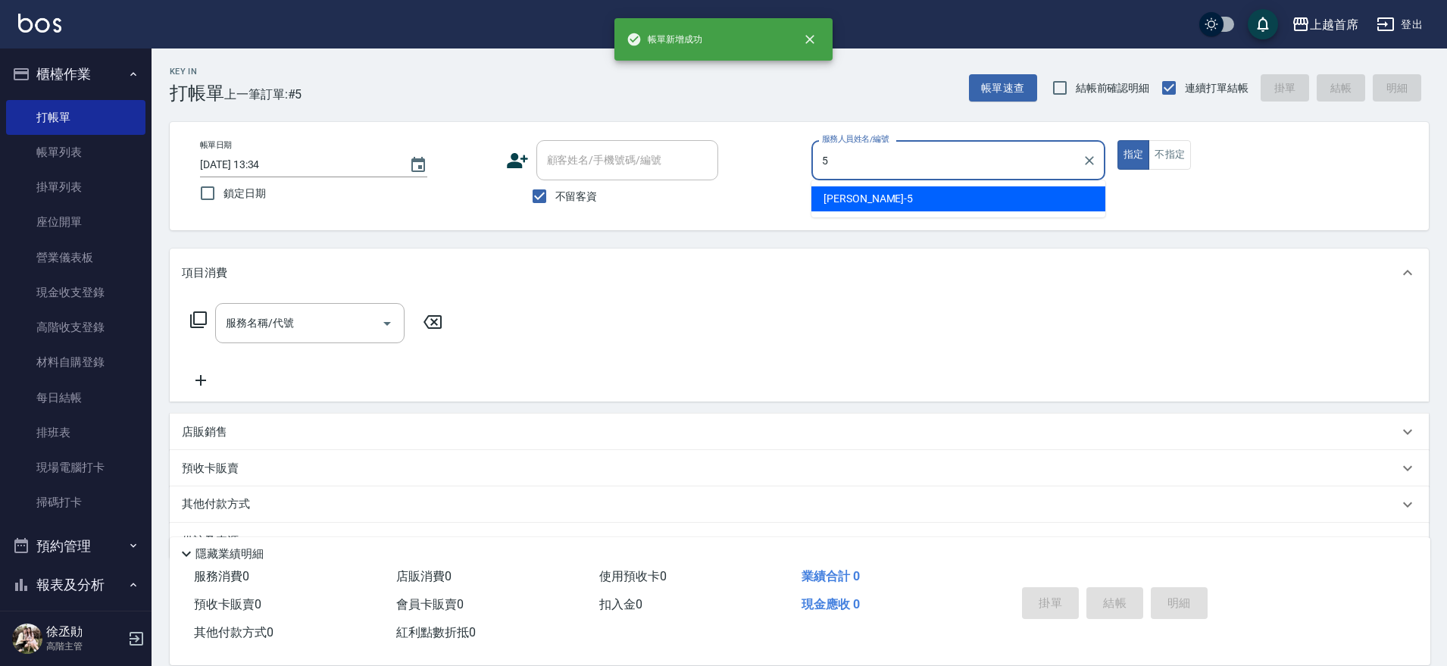
type input "[PERSON_NAME]-5"
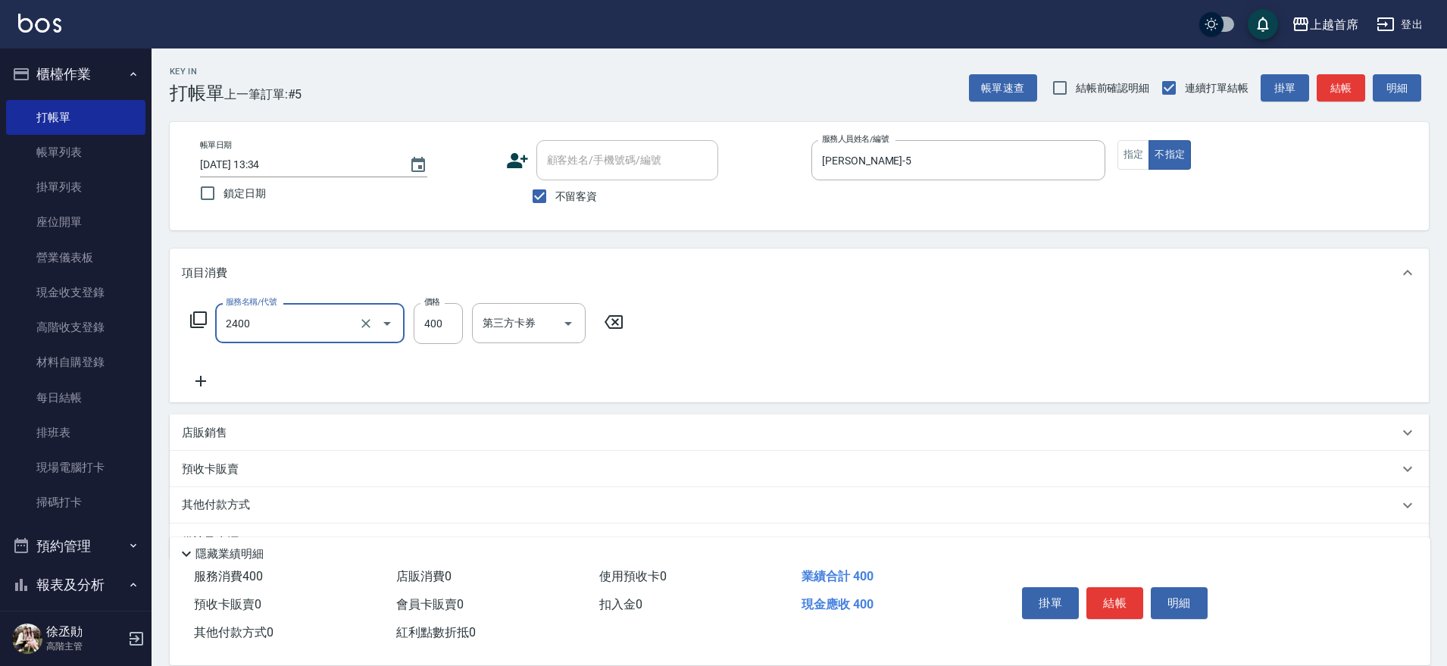
type input "指定一般洗剪400(2400)"
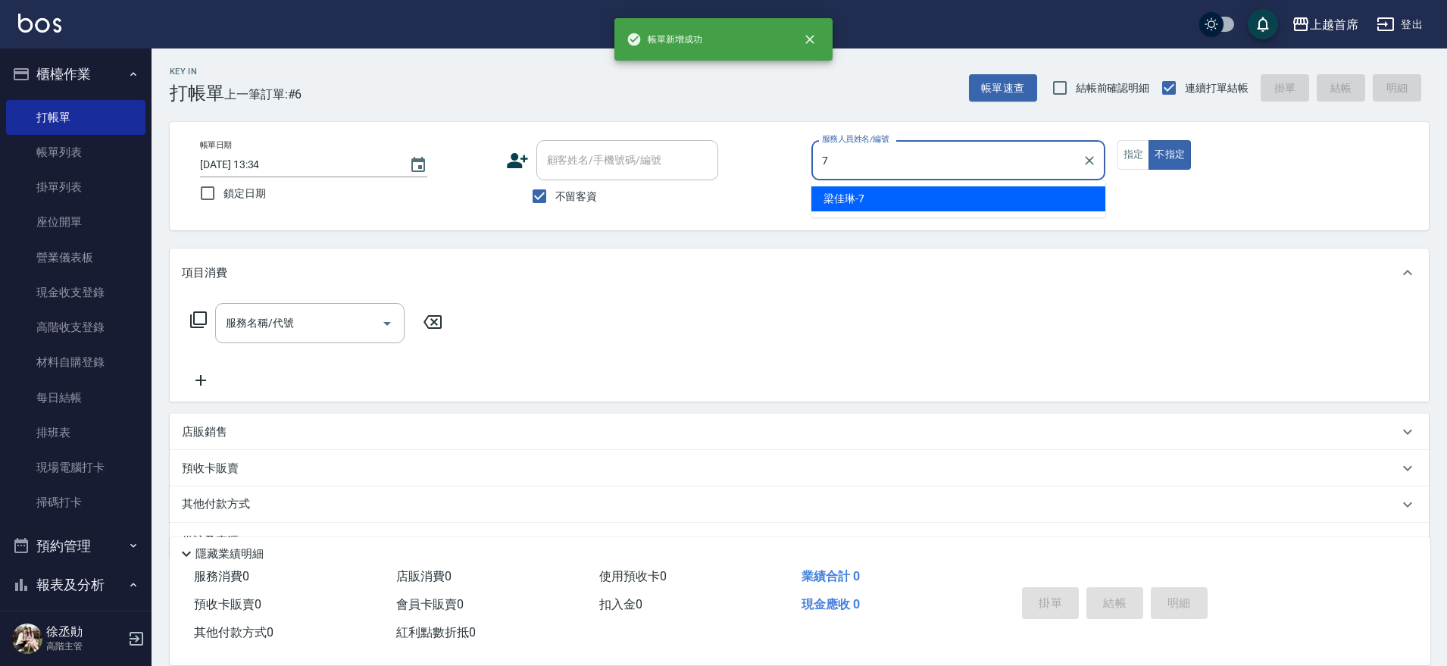
type input "[PERSON_NAME]-7"
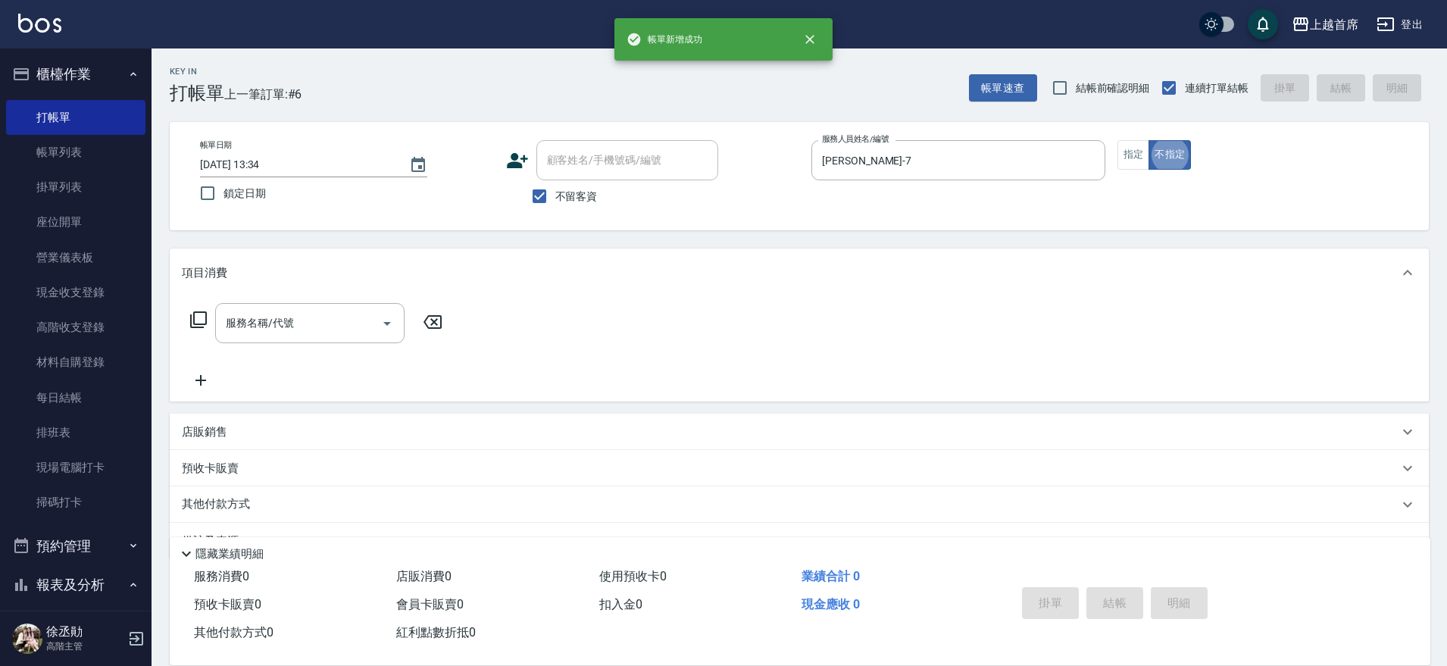
type button "false"
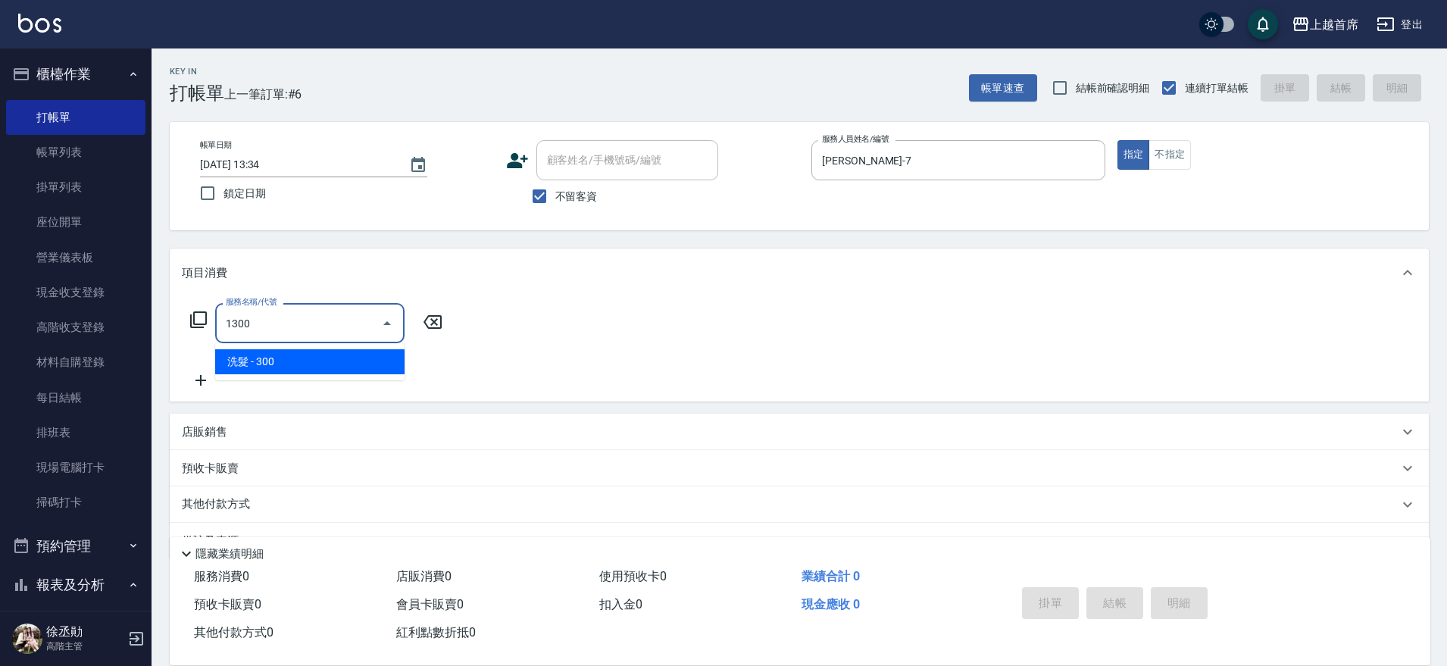
type input "洗髮(1300)"
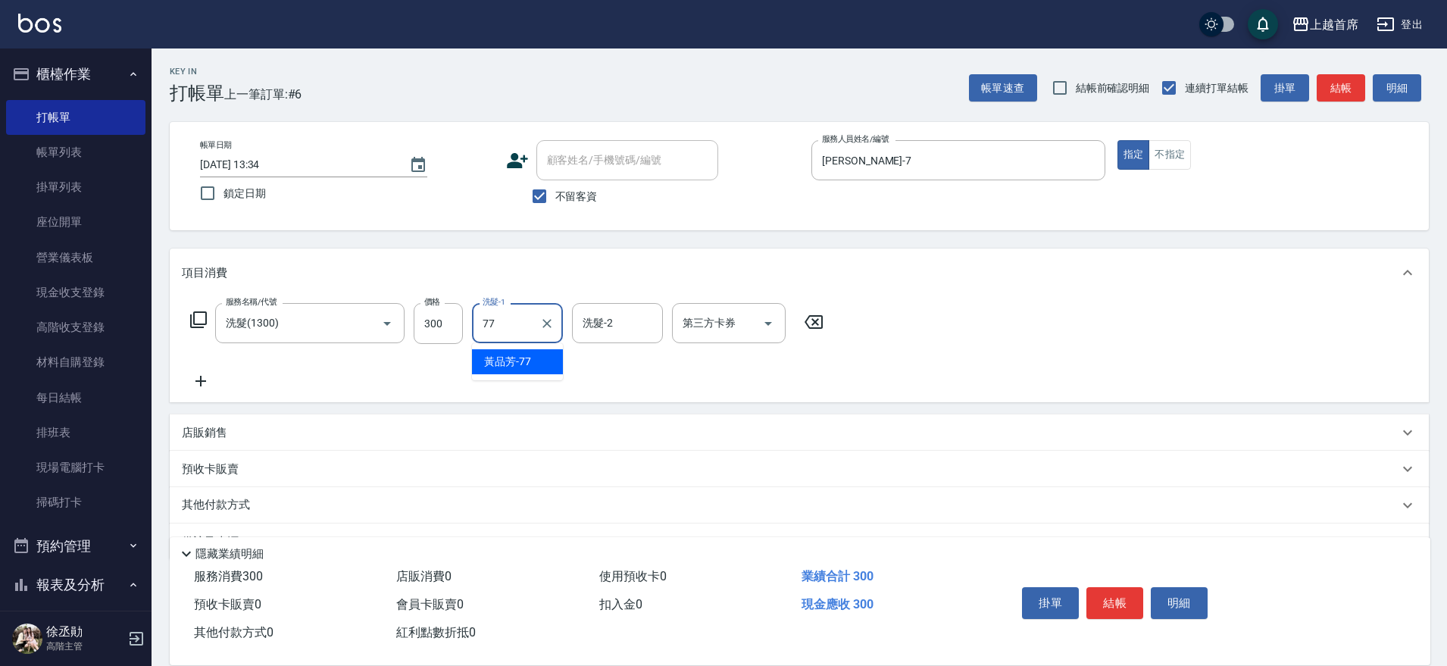
type input "[PERSON_NAME]-77"
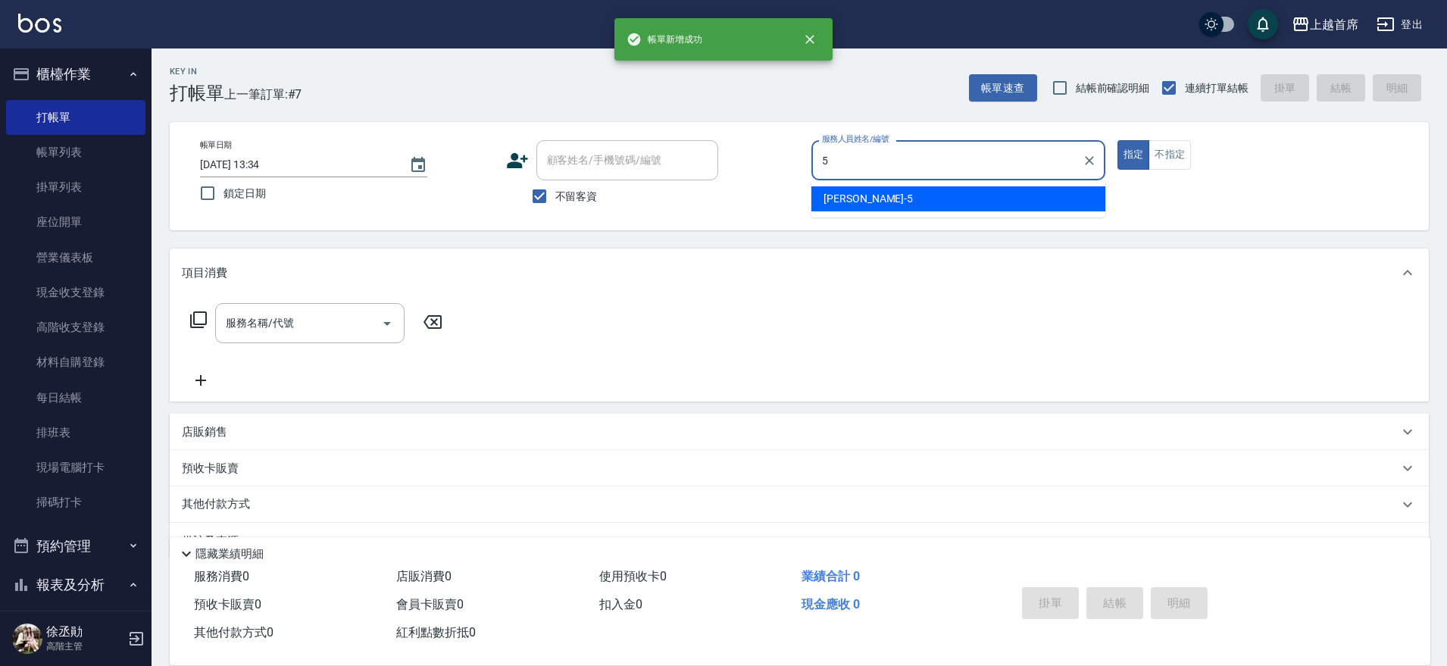
type input "[PERSON_NAME]-5"
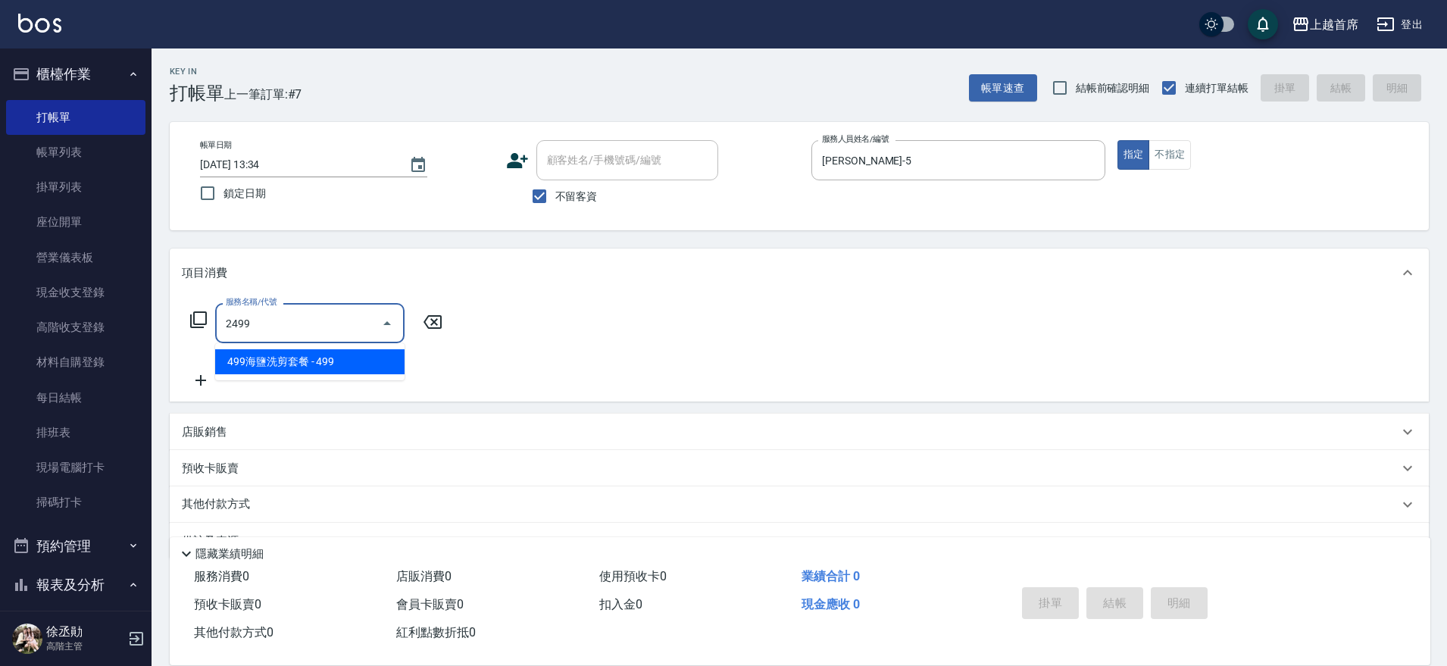
type input "499海鹽洗剪套餐(2499)"
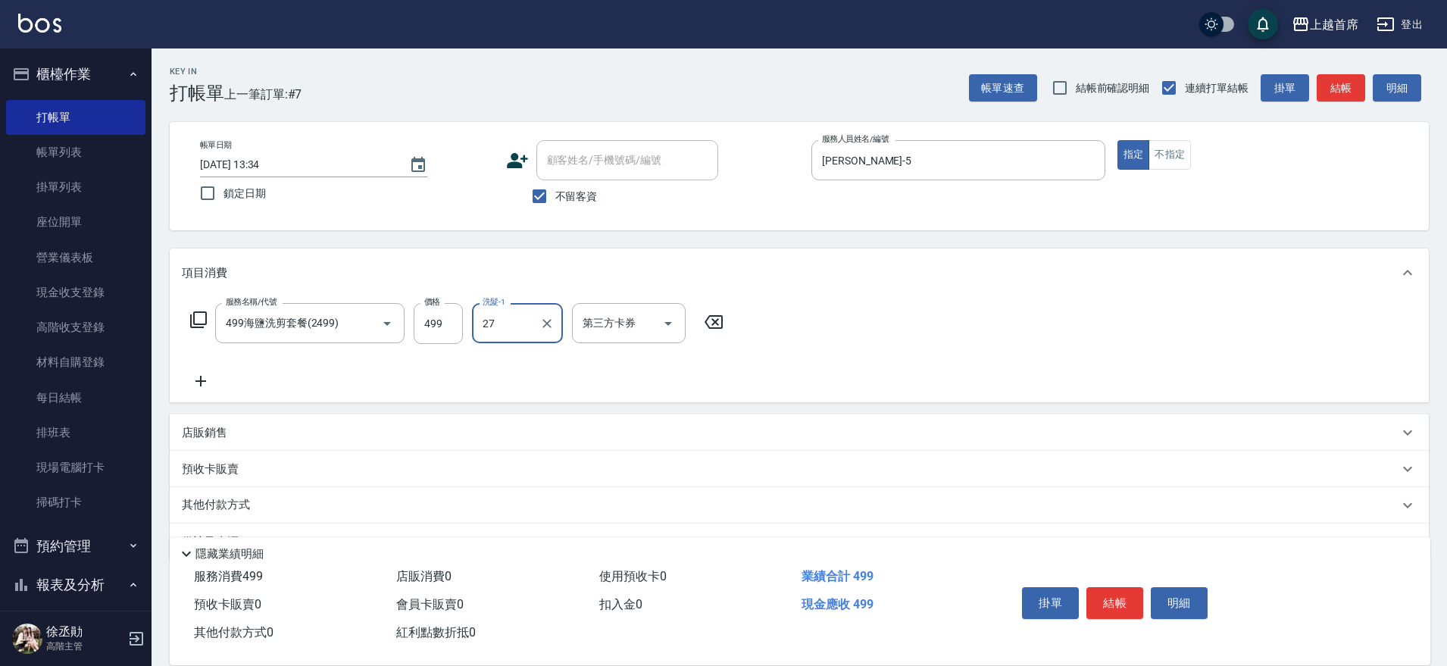
type input "[PERSON_NAME]-27"
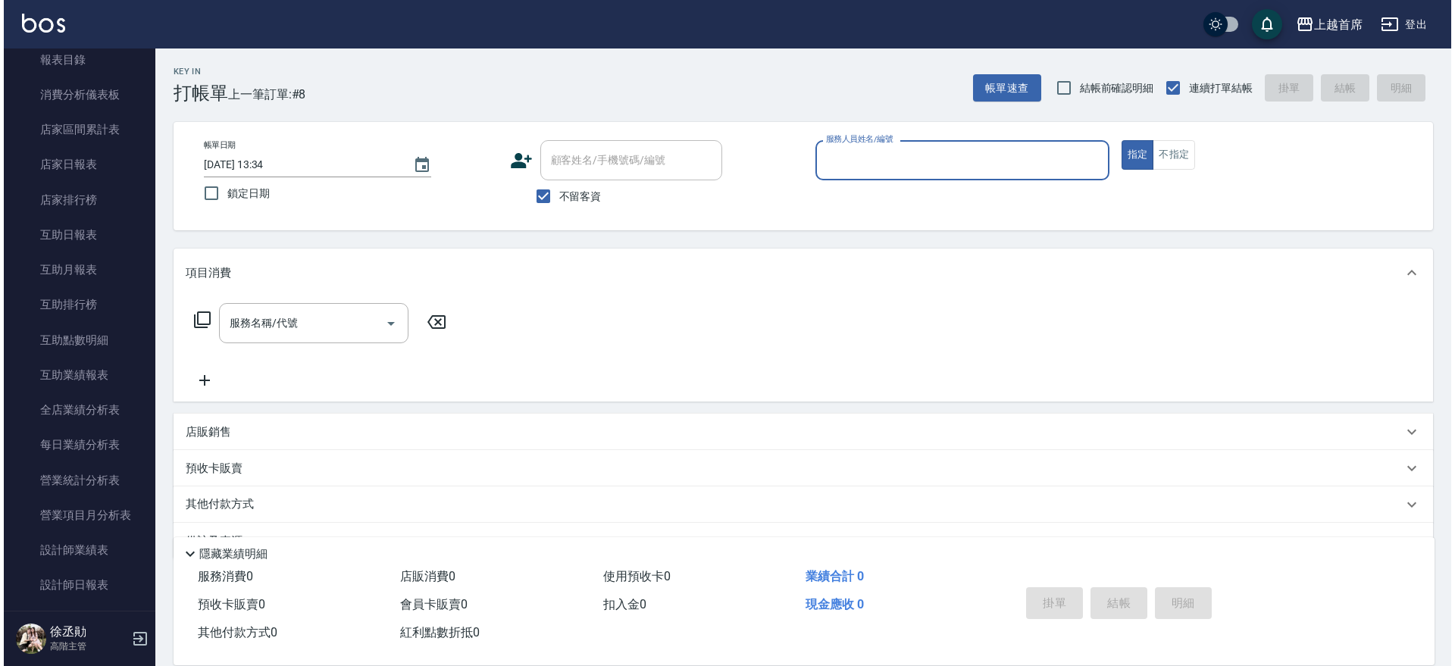
scroll to position [852, 0]
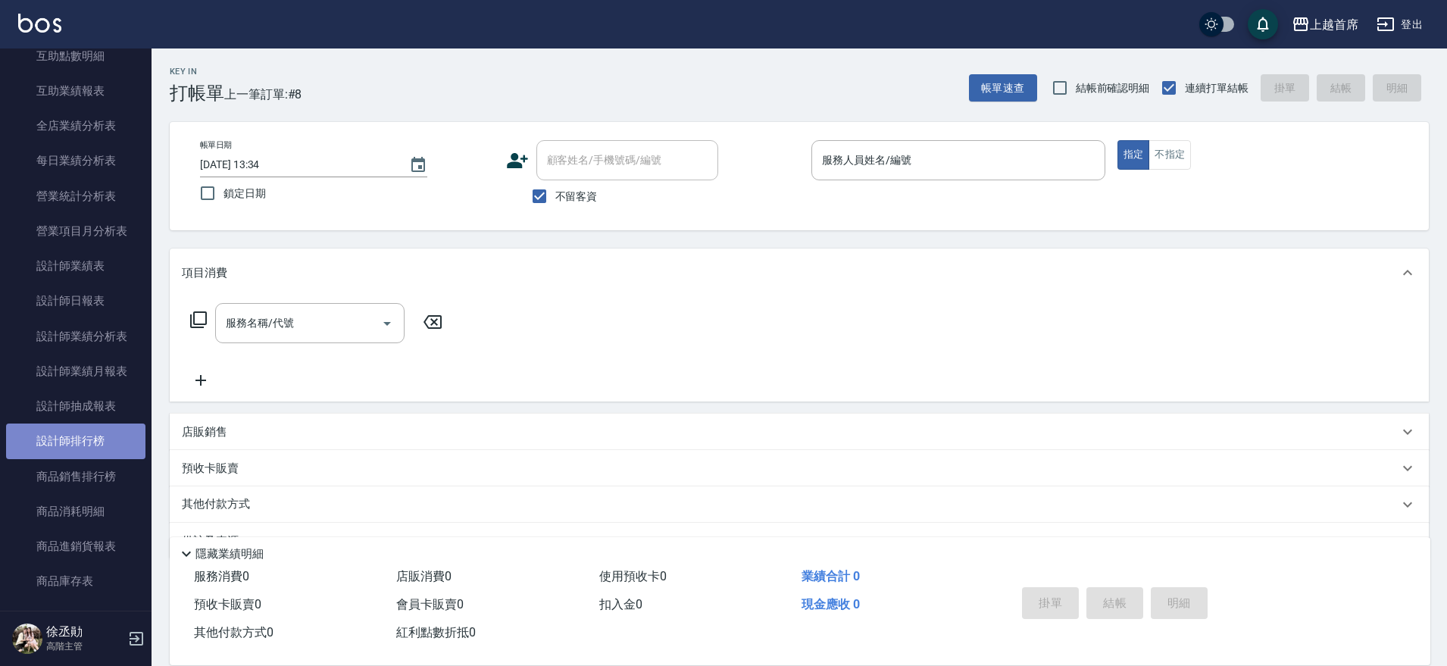
click at [94, 431] on link "設計師排行榜" at bounding box center [75, 441] width 139 height 35
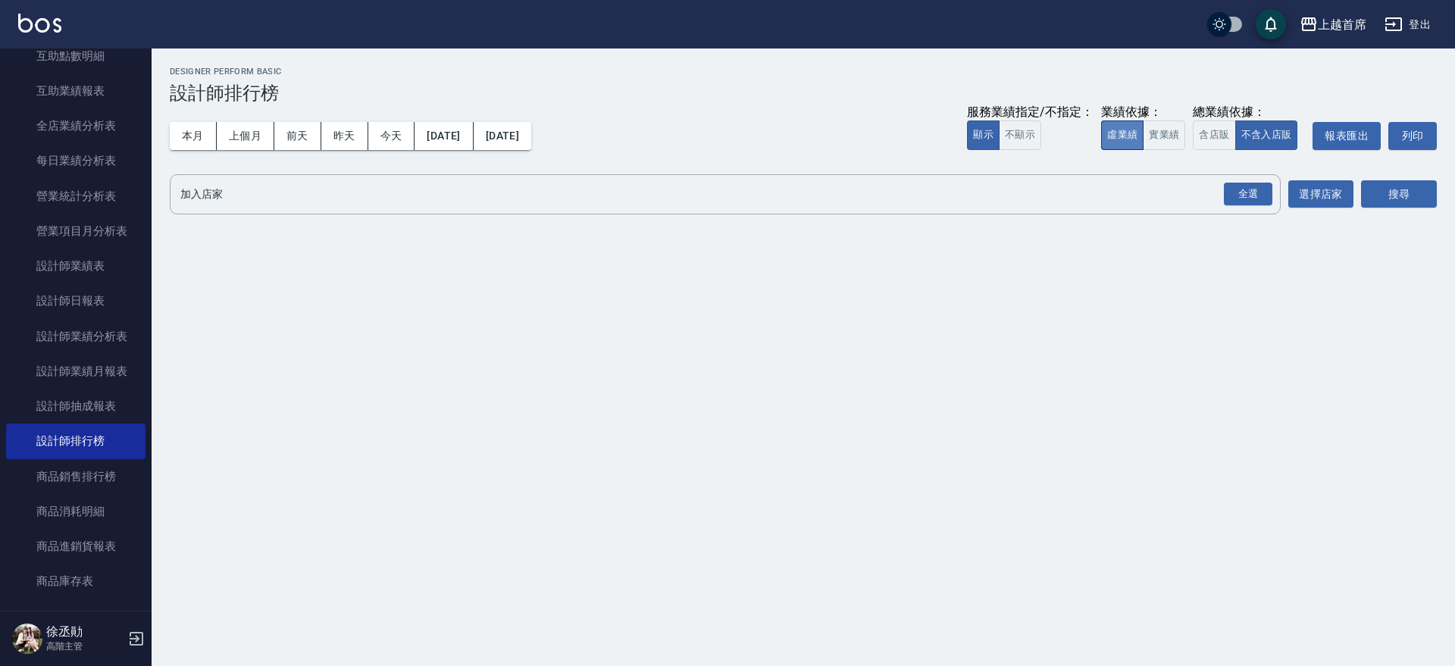
drag, startPoint x: 1137, startPoint y: 130, endPoint x: 1166, endPoint y: 139, distance: 30.4
click at [1137, 130] on button "虛業績" at bounding box center [1122, 135] width 42 height 30
drag, startPoint x: 1167, startPoint y: 139, endPoint x: 1187, endPoint y: 154, distance: 25.0
click at [1167, 140] on button "實業績" at bounding box center [1164, 135] width 42 height 30
click at [1240, 195] on div "全選" at bounding box center [1248, 194] width 48 height 23
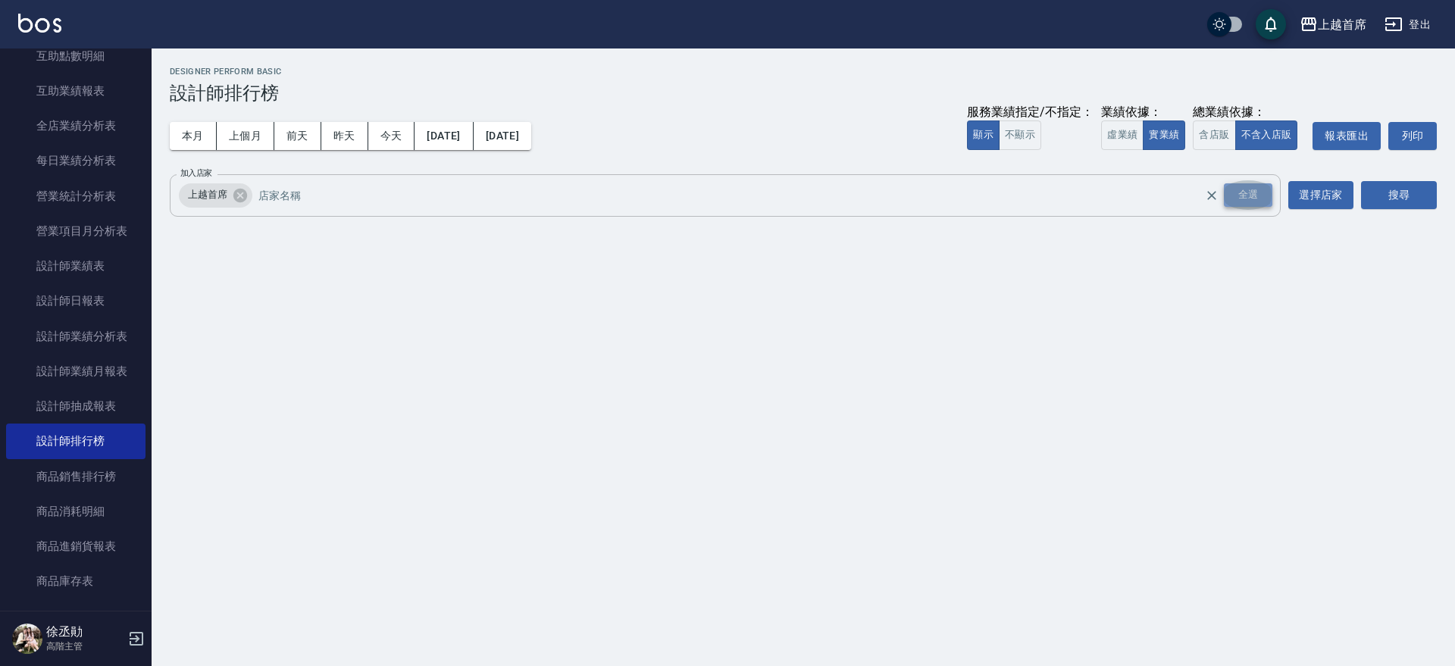
click at [1251, 191] on div "全選" at bounding box center [1248, 194] width 48 height 23
click at [1380, 196] on button "搜尋" at bounding box center [1399, 195] width 76 height 28
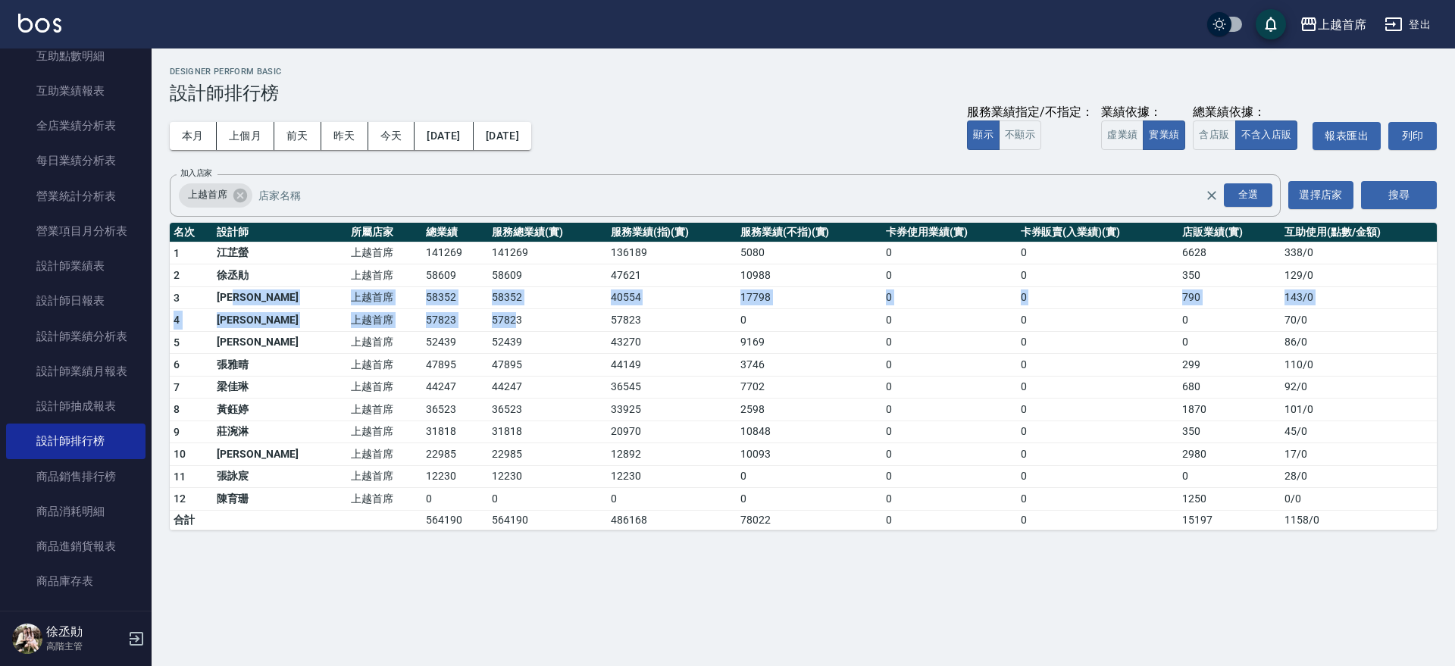
drag, startPoint x: 277, startPoint y: 292, endPoint x: 476, endPoint y: 311, distance: 199.4
click at [476, 311] on tbody "1 [PERSON_NAME]首席 141269 141269 136189 5080 0 0 6628 338 / 0 2 [PERSON_NAME]首席 …" at bounding box center [803, 386] width 1267 height 288
drag, startPoint x: 476, startPoint y: 311, endPoint x: 486, endPoint y: 299, distance: 15.0
click at [488, 311] on td "57823" at bounding box center [547, 320] width 118 height 23
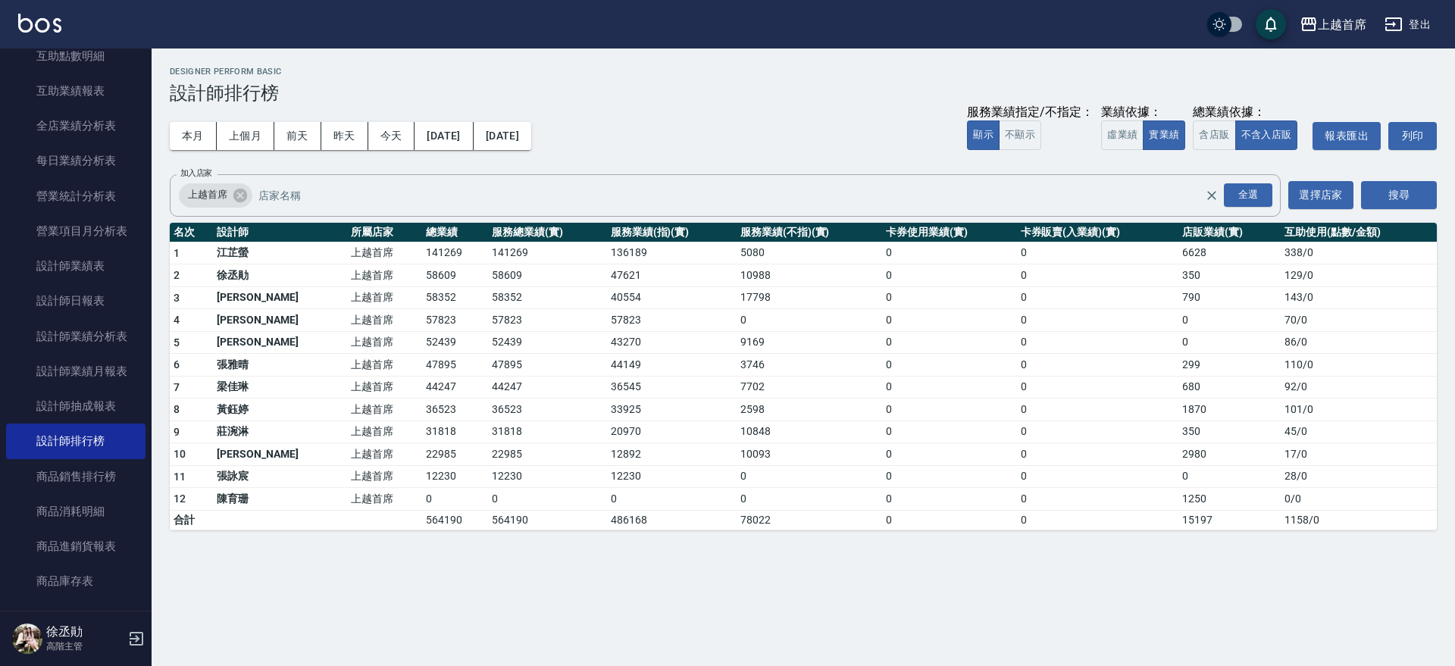
click at [363, 274] on td "上越首席" at bounding box center [384, 275] width 75 height 23
click at [360, 283] on td "上越首席" at bounding box center [384, 275] width 75 height 23
drag, startPoint x: 412, startPoint y: 293, endPoint x: 674, endPoint y: 299, distance: 261.5
click at [675, 299] on tbody "1 [PERSON_NAME]首席 141269 141269 136189 5080 0 0 6628 338 / 0 2 [PERSON_NAME]首席 …" at bounding box center [803, 386] width 1267 height 288
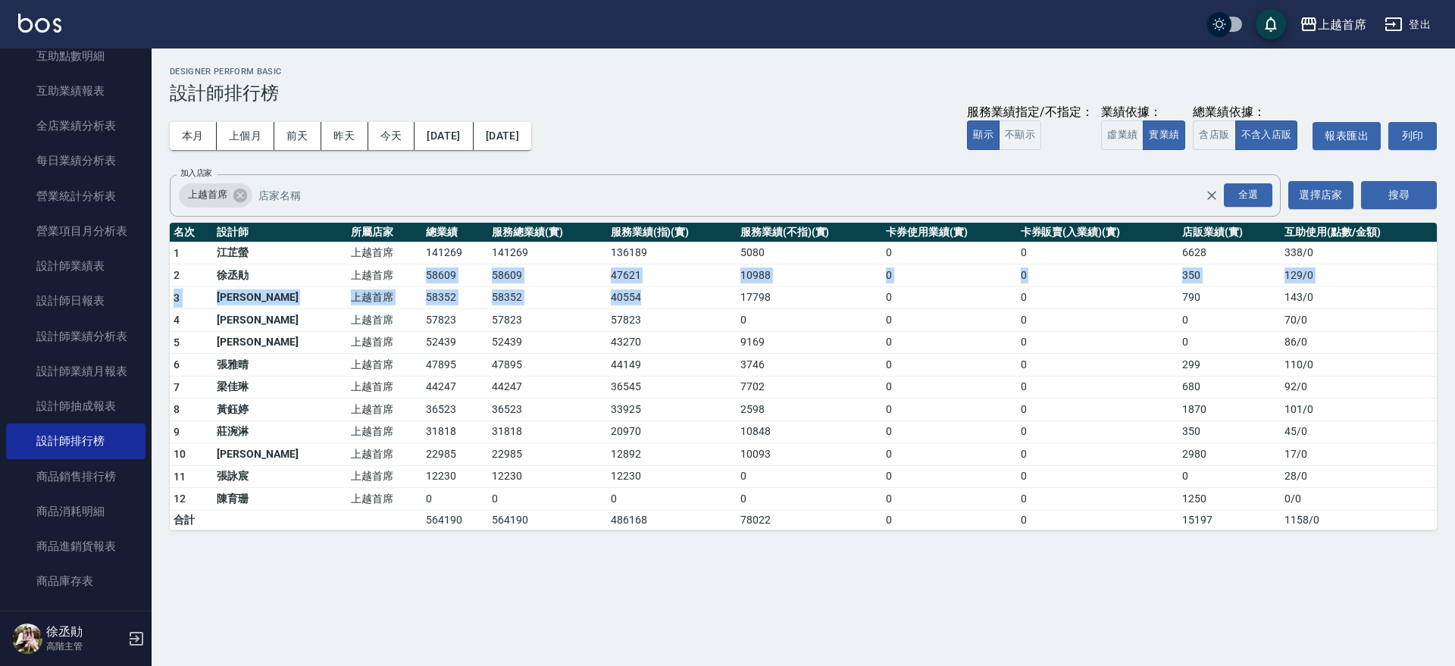
click at [674, 299] on td "40554" at bounding box center [672, 297] width 130 height 23
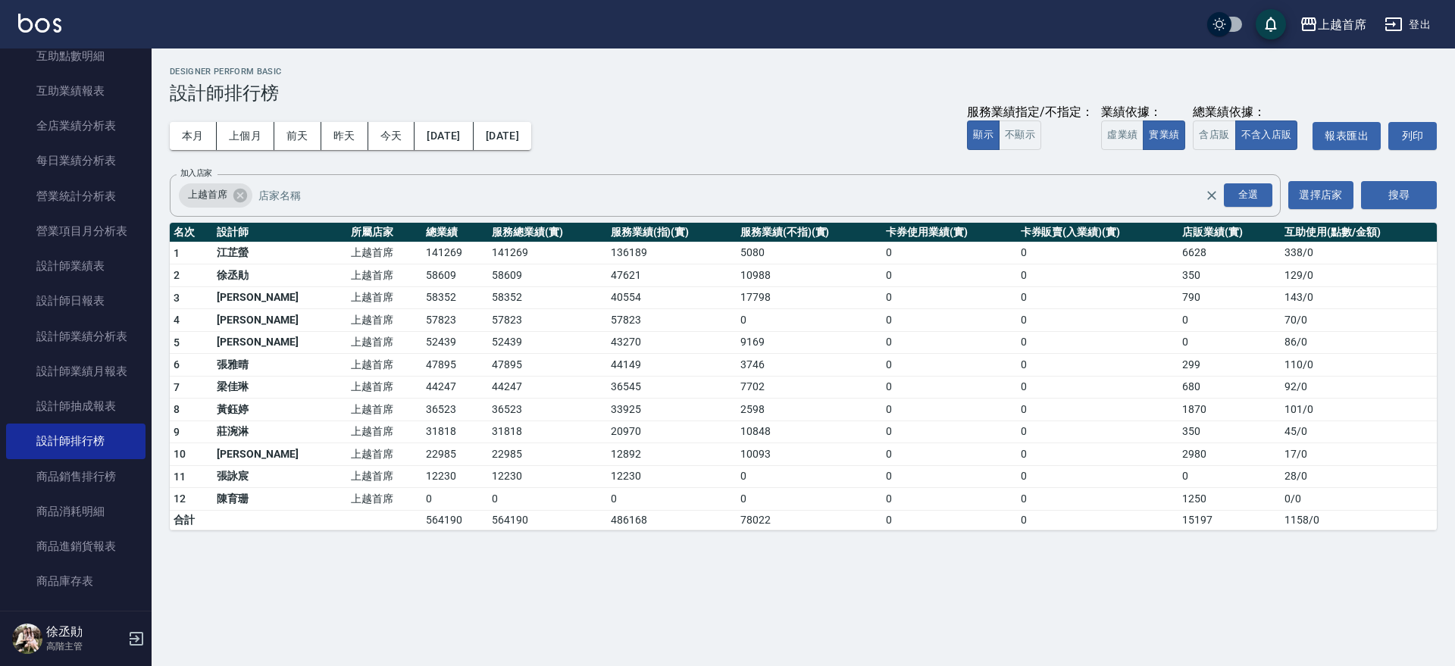
drag, startPoint x: 674, startPoint y: 299, endPoint x: 605, endPoint y: 300, distance: 69.0
click at [607, 300] on td "40554" at bounding box center [672, 297] width 130 height 23
drag, startPoint x: 605, startPoint y: 300, endPoint x: 543, endPoint y: 303, distance: 62.2
click at [607, 303] on td "40554" at bounding box center [672, 297] width 130 height 23
drag, startPoint x: 543, startPoint y: 303, endPoint x: 716, endPoint y: 305, distance: 173.5
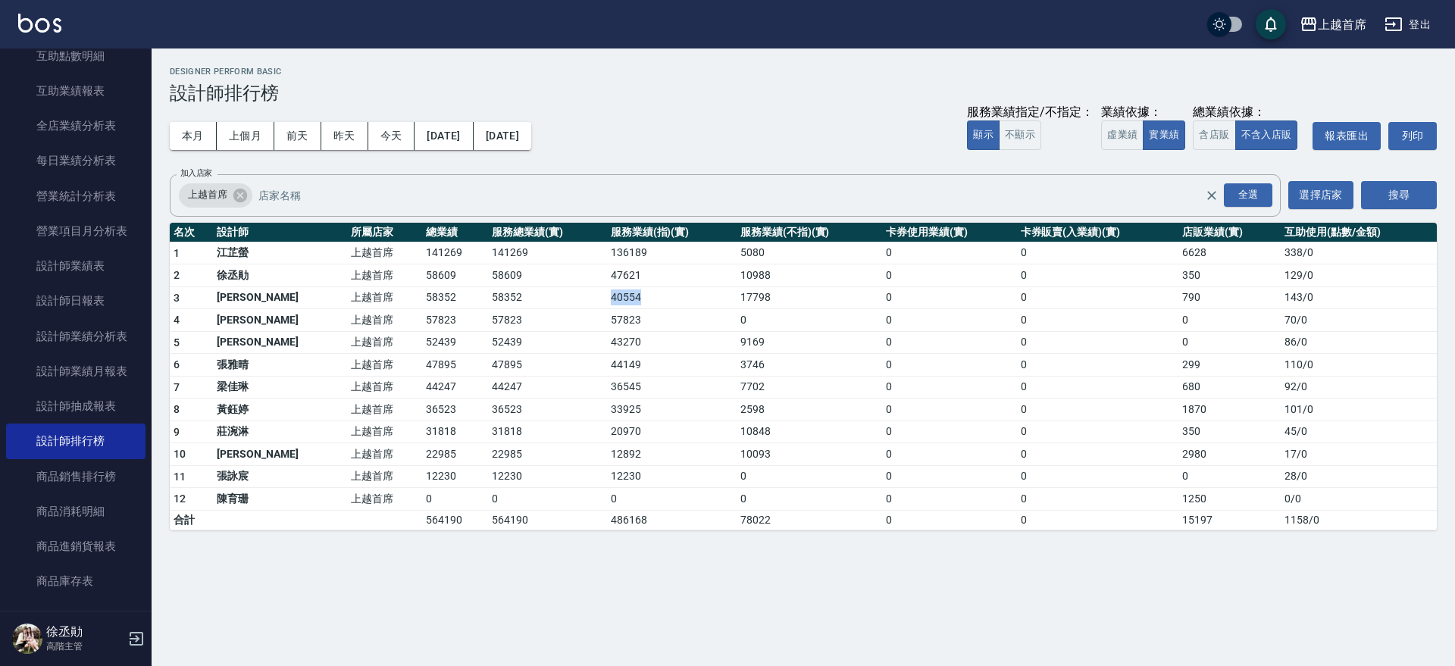
click at [716, 305] on tr "3 [PERSON_NAME]首席 58352 58352 40554 17798 0 0 790 143 / 0" at bounding box center [803, 297] width 1267 height 23
click at [737, 305] on td "17798" at bounding box center [809, 297] width 145 height 23
click at [737, 306] on td "17798" at bounding box center [809, 297] width 145 height 23
click at [797, 307] on td "17798" at bounding box center [809, 297] width 145 height 23
drag, startPoint x: 730, startPoint y: 304, endPoint x: 719, endPoint y: 304, distance: 11.4
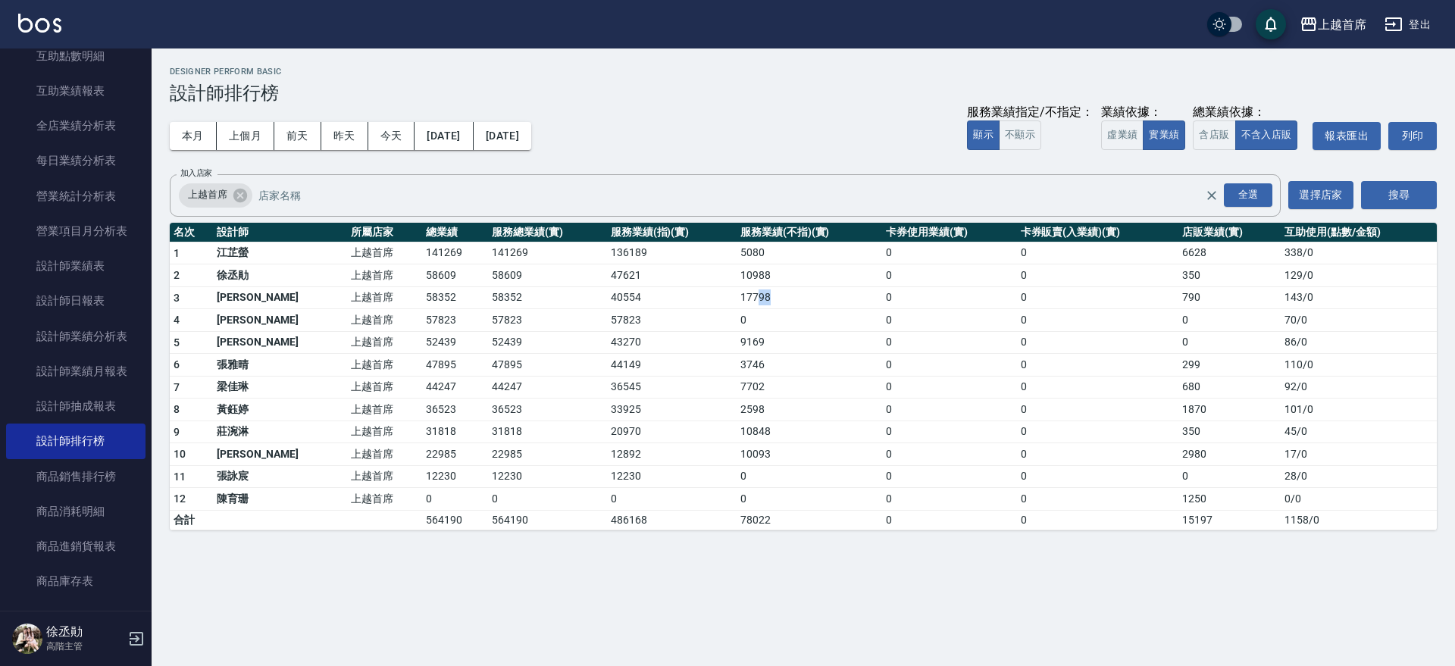
click at [737, 304] on td "17798" at bounding box center [809, 297] width 145 height 23
click at [790, 304] on td "17798" at bounding box center [809, 297] width 145 height 23
click at [913, 298] on tr "3 [PERSON_NAME]首席 58352 58352 40554 17798 0 0 790 143 / 0" at bounding box center [803, 297] width 1267 height 23
click at [950, 298] on td "0" at bounding box center [949, 297] width 134 height 23
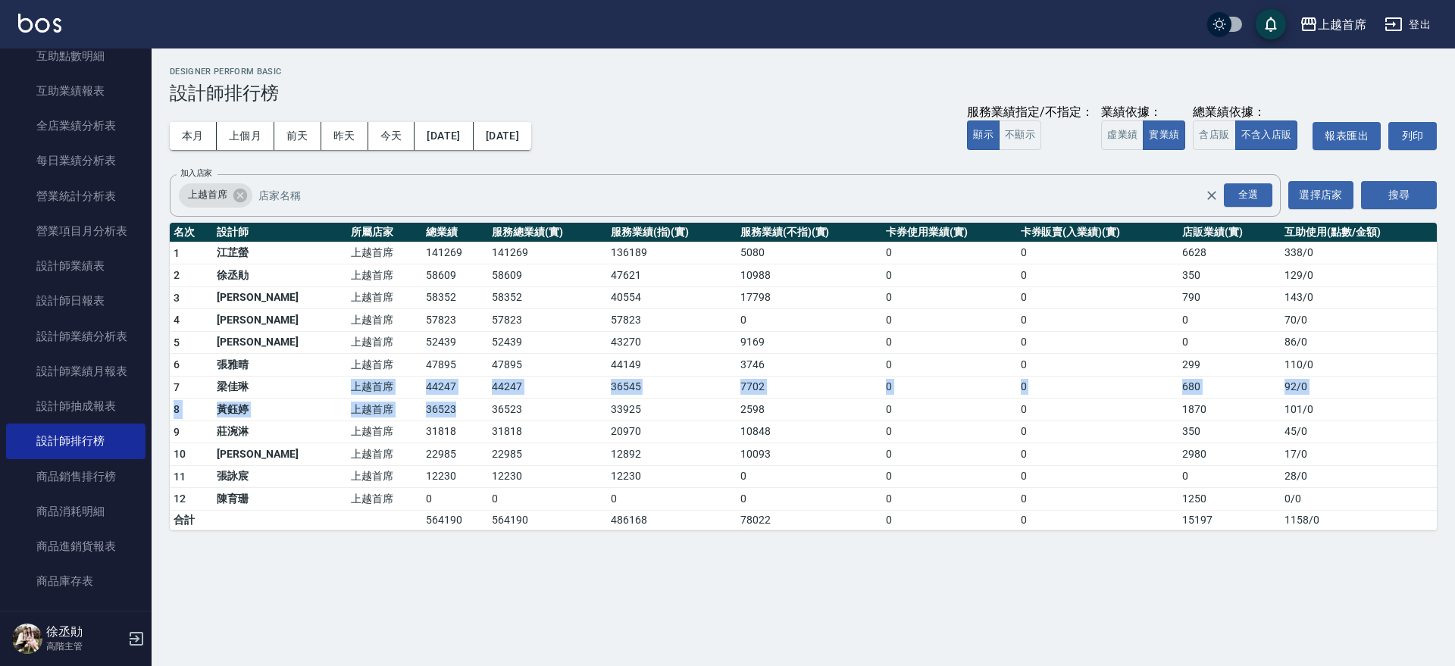
drag, startPoint x: 246, startPoint y: 381, endPoint x: 435, endPoint y: 397, distance: 189.3
click at [435, 397] on tbody "1 [PERSON_NAME]首席 141269 141269 136189 5080 0 0 6628 338 / 0 2 [PERSON_NAME]首席 …" at bounding box center [803, 386] width 1267 height 288
click at [430, 392] on td "44247" at bounding box center [455, 387] width 66 height 23
click at [382, 133] on button "今天" at bounding box center [391, 136] width 47 height 28
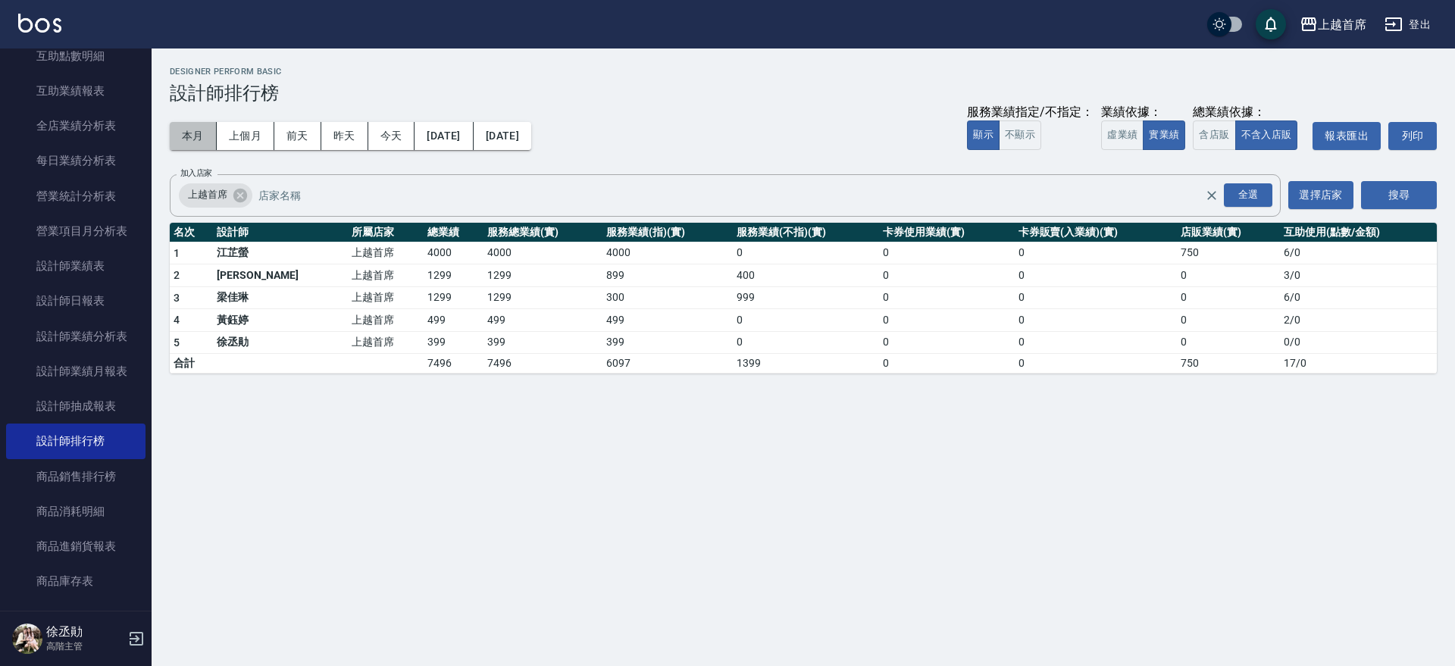
click at [192, 120] on div "本月 上個月 [DATE] [DATE] [DATE] [DATE] [DATE] 服務業績指定/不指定： 顯示 不顯示 業績依據： 虛業績 實業績 總業績依…" at bounding box center [803, 136] width 1267 height 64
click at [194, 127] on button "本月" at bounding box center [193, 136] width 47 height 28
